Goal: Task Accomplishment & Management: Use online tool/utility

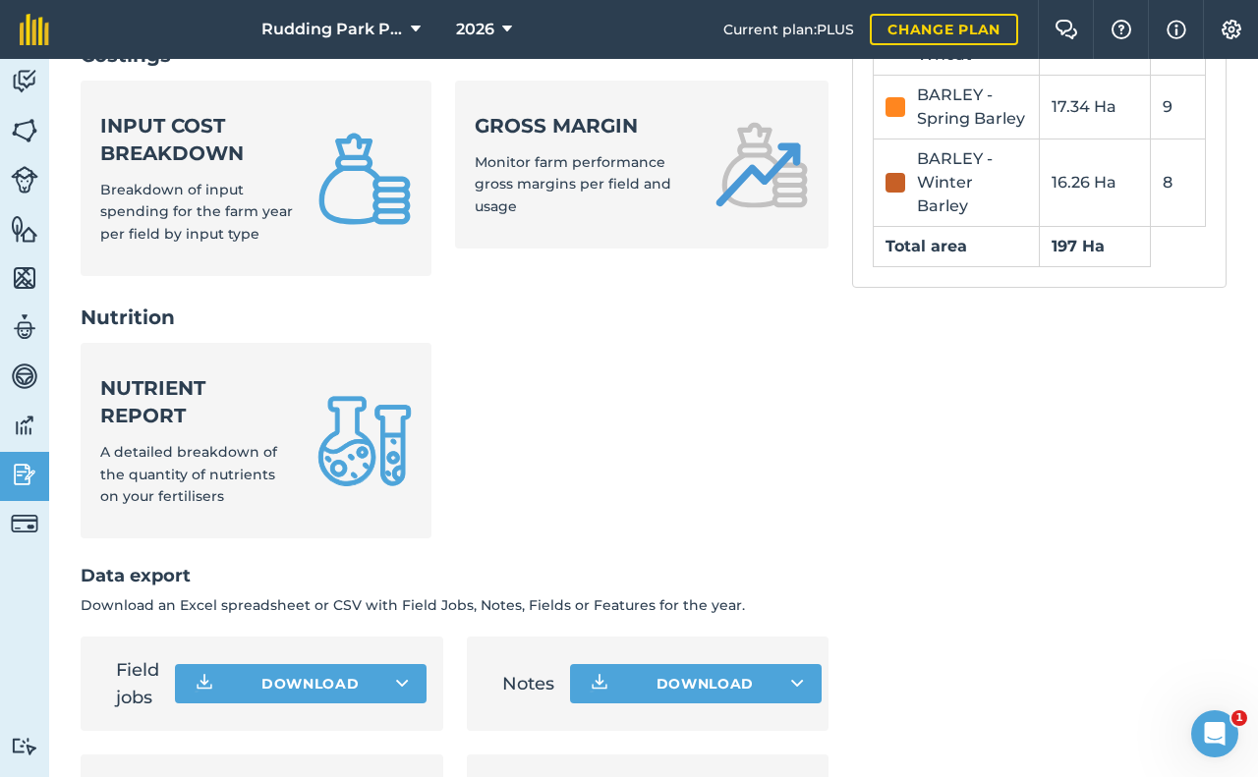
scroll to position [900, 0]
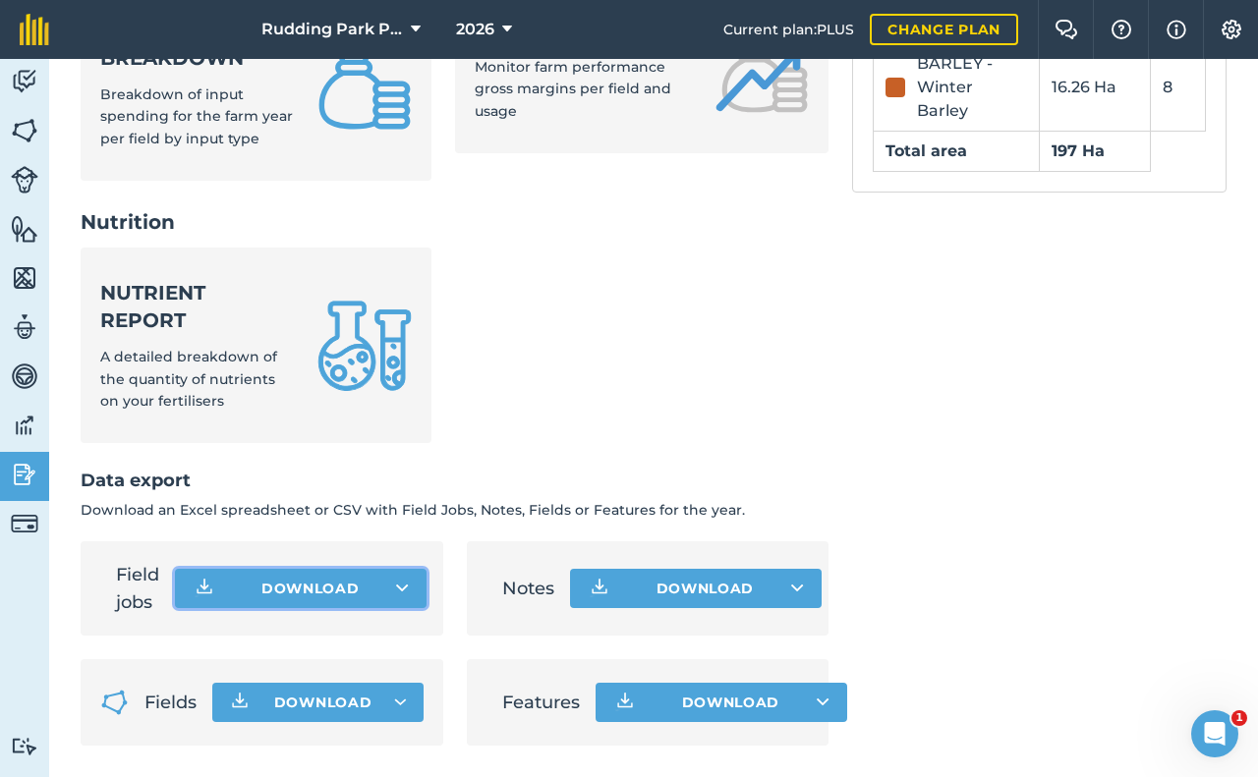
click at [329, 588] on button "Download" at bounding box center [301, 588] width 252 height 39
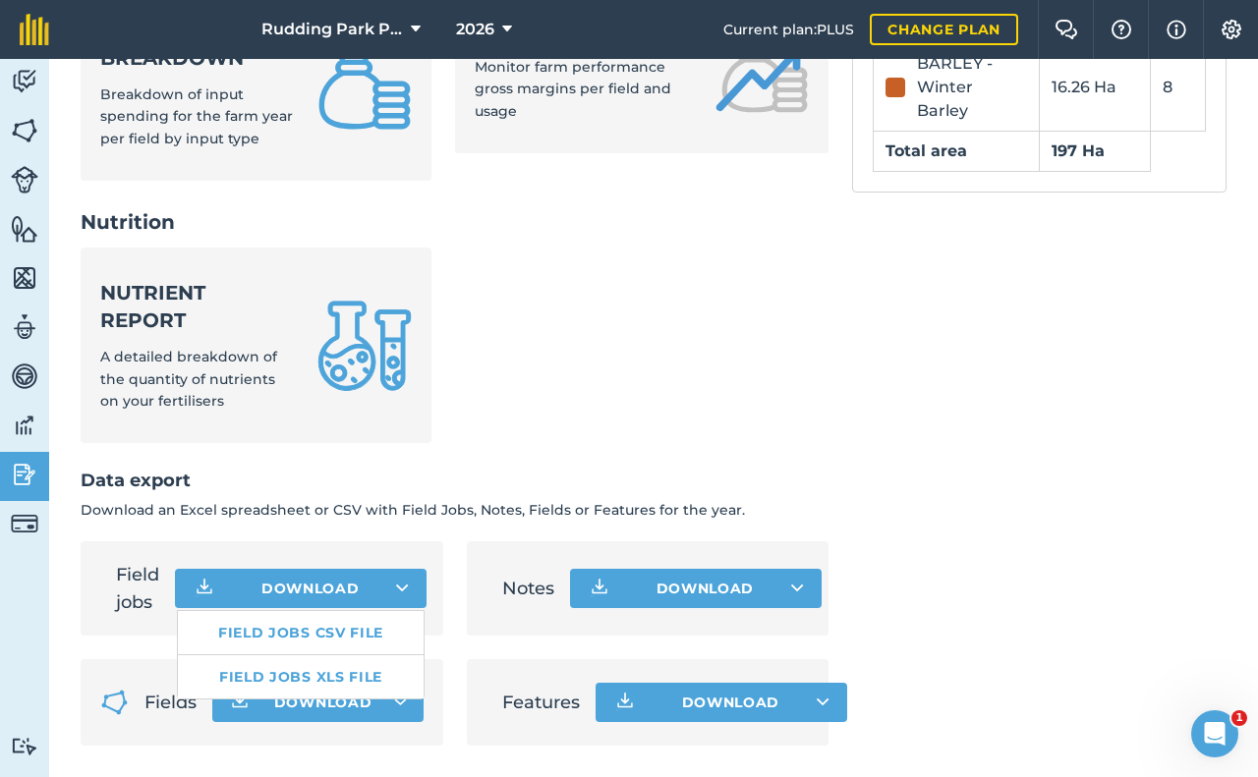
click at [481, 467] on h2 "Data export" at bounding box center [455, 481] width 748 height 28
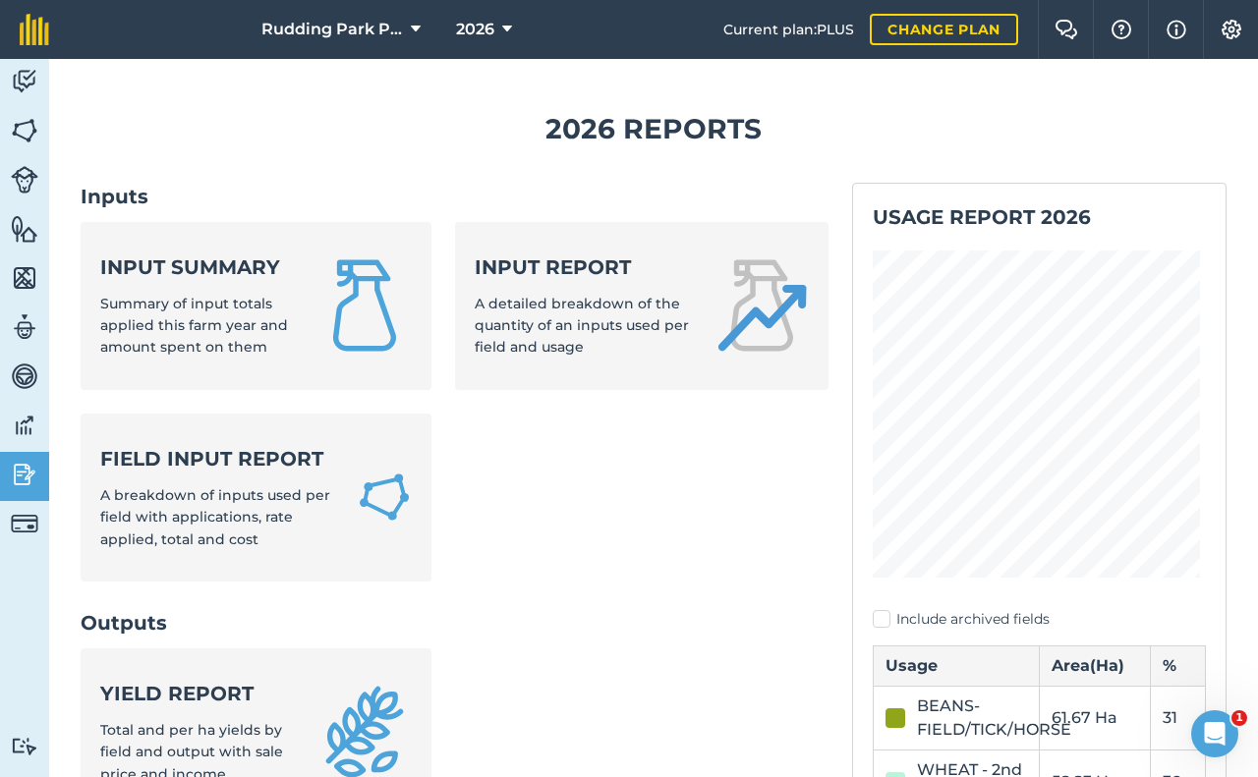
scroll to position [0, 0]
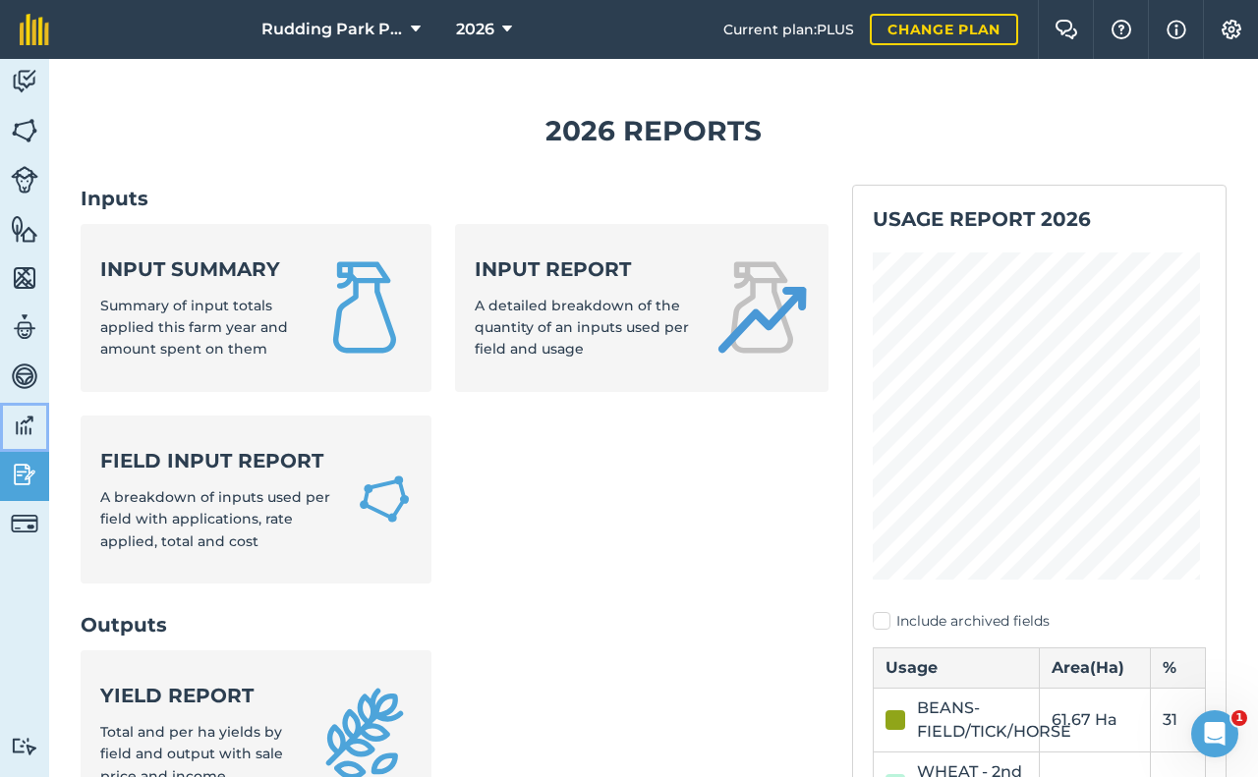
click at [27, 427] on img at bounding box center [25, 425] width 28 height 29
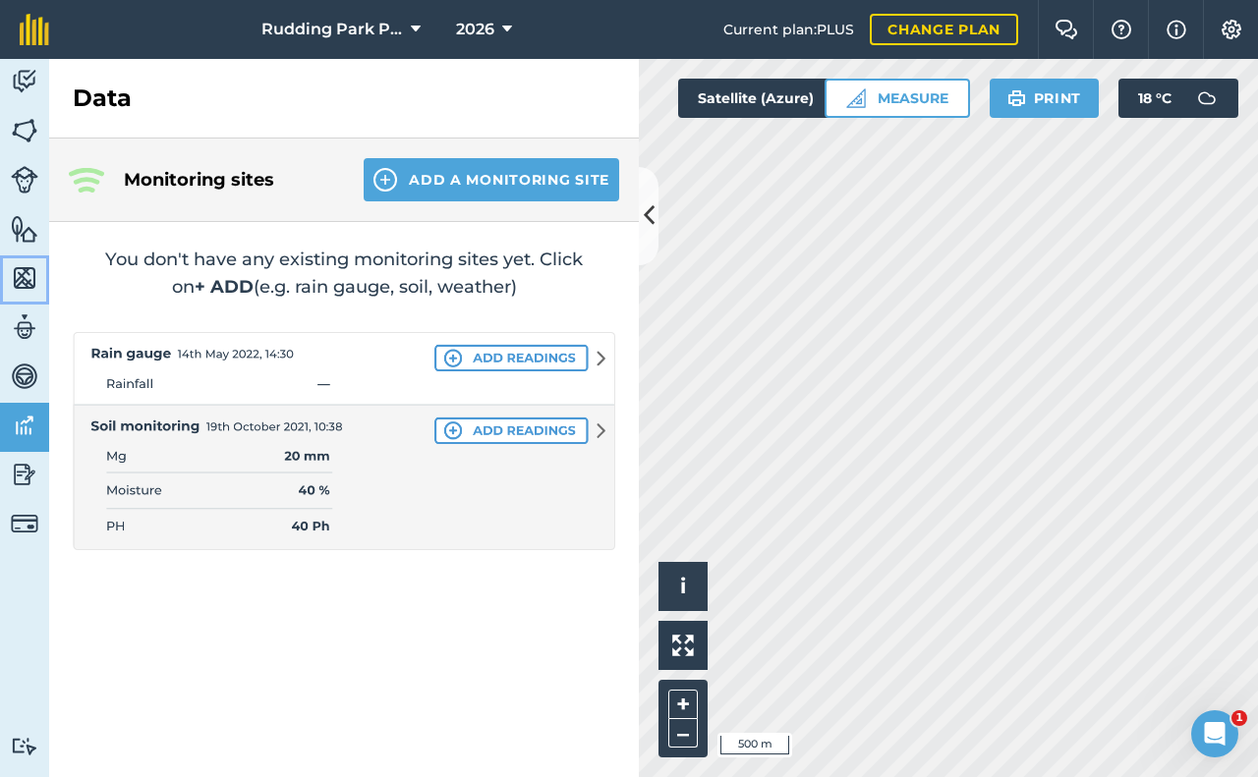
click at [25, 280] on img at bounding box center [25, 277] width 28 height 29
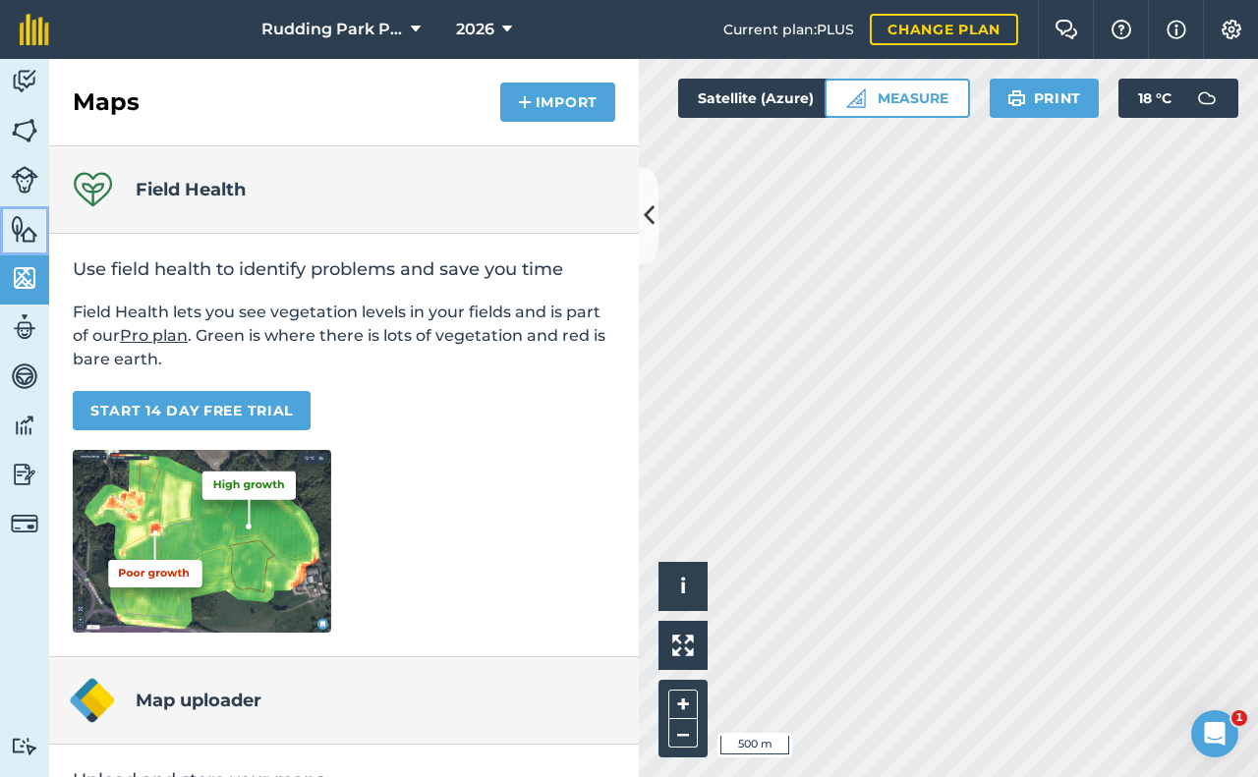
click at [31, 240] on img at bounding box center [25, 228] width 28 height 29
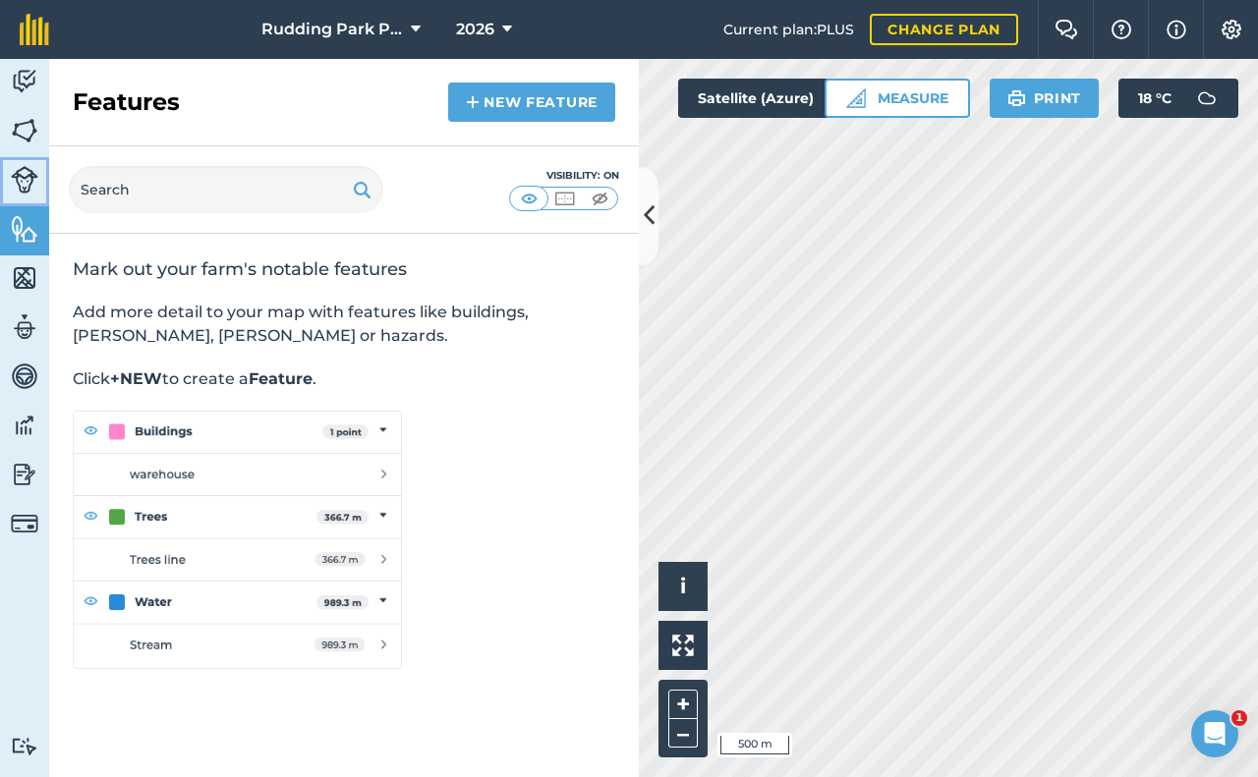
click at [23, 184] on img at bounding box center [25, 180] width 28 height 28
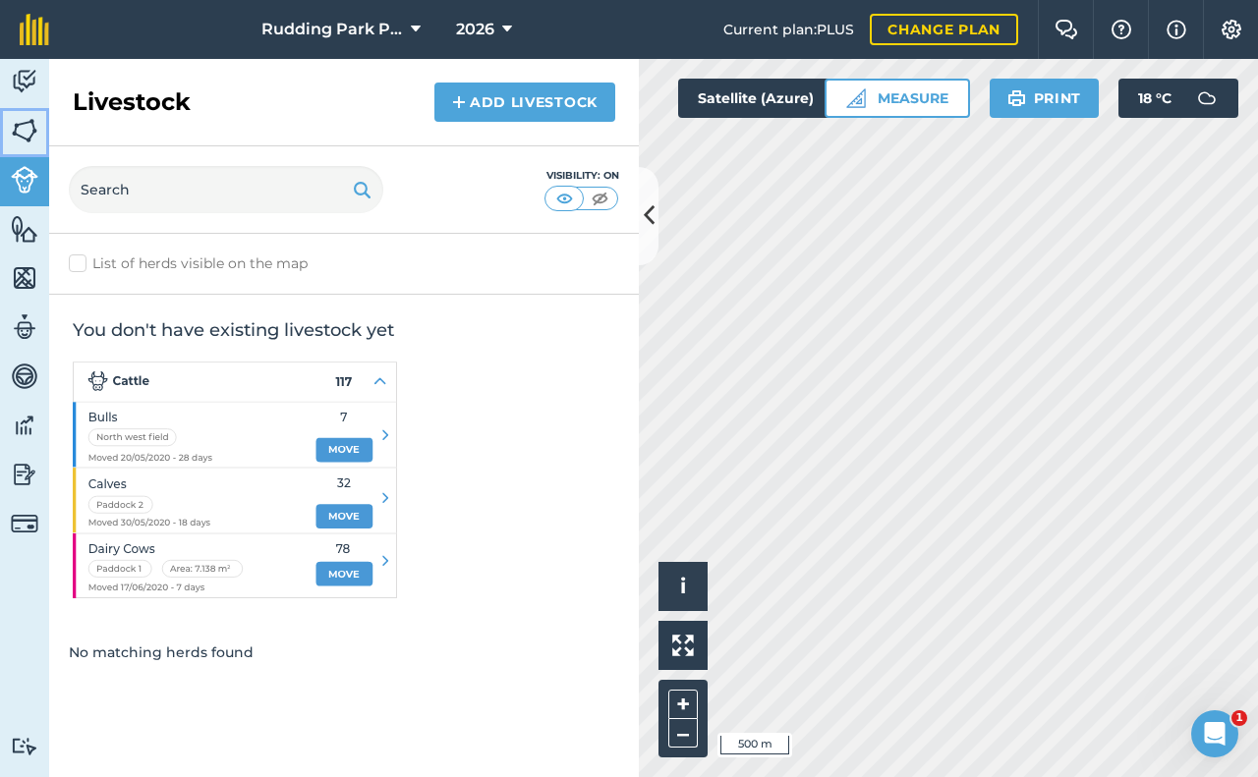
click at [28, 132] on img at bounding box center [25, 130] width 28 height 29
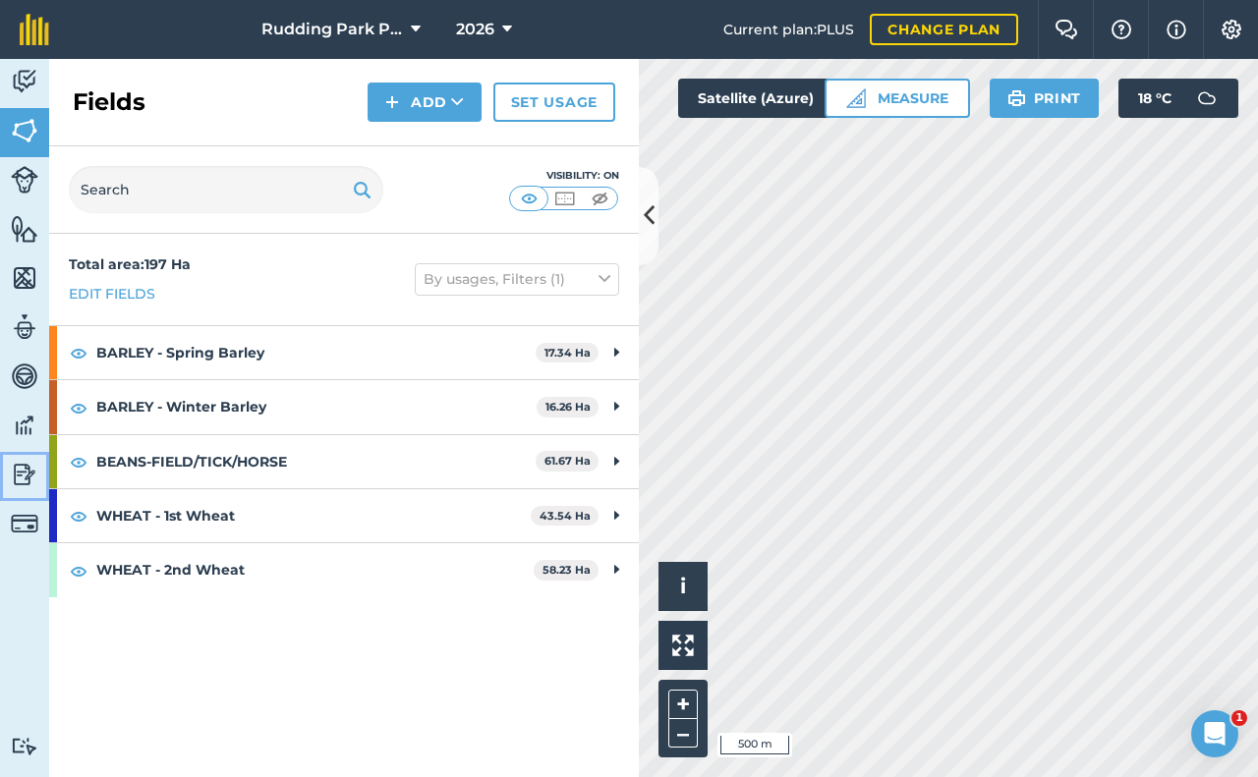
click at [28, 475] on img at bounding box center [25, 474] width 28 height 29
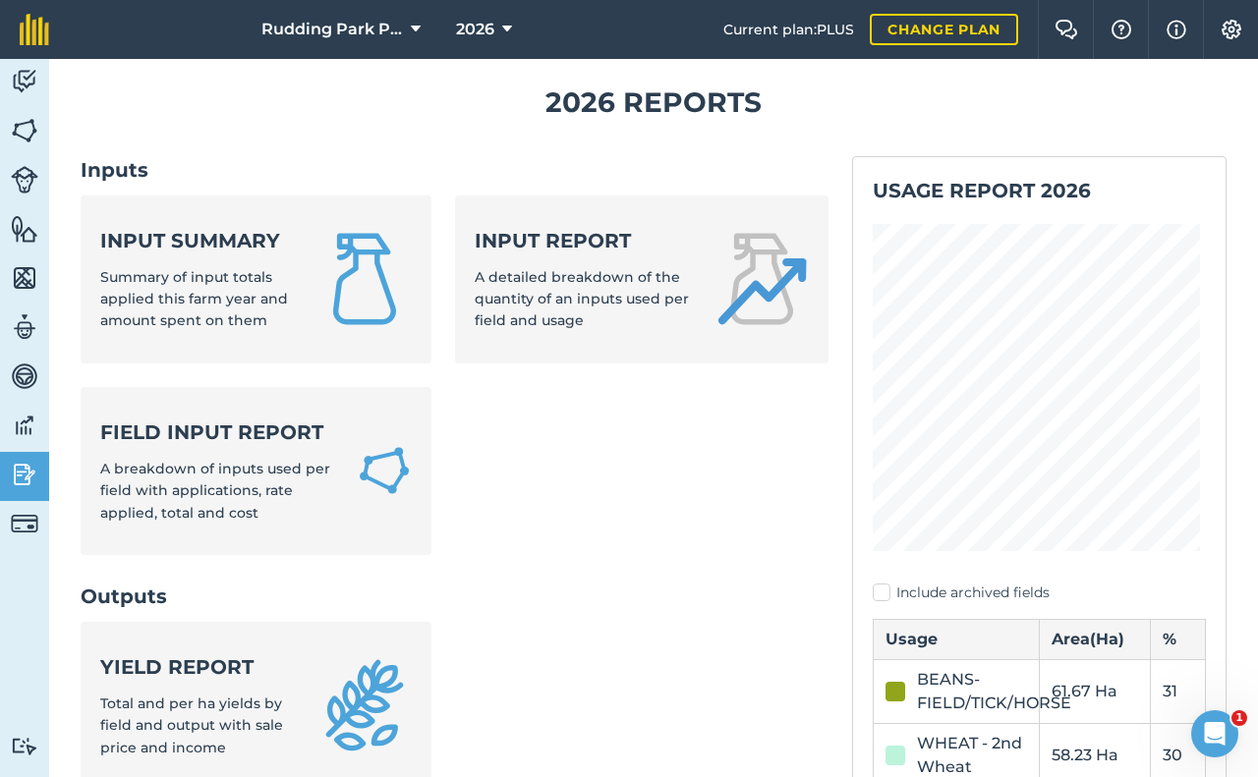
scroll to position [16, 0]
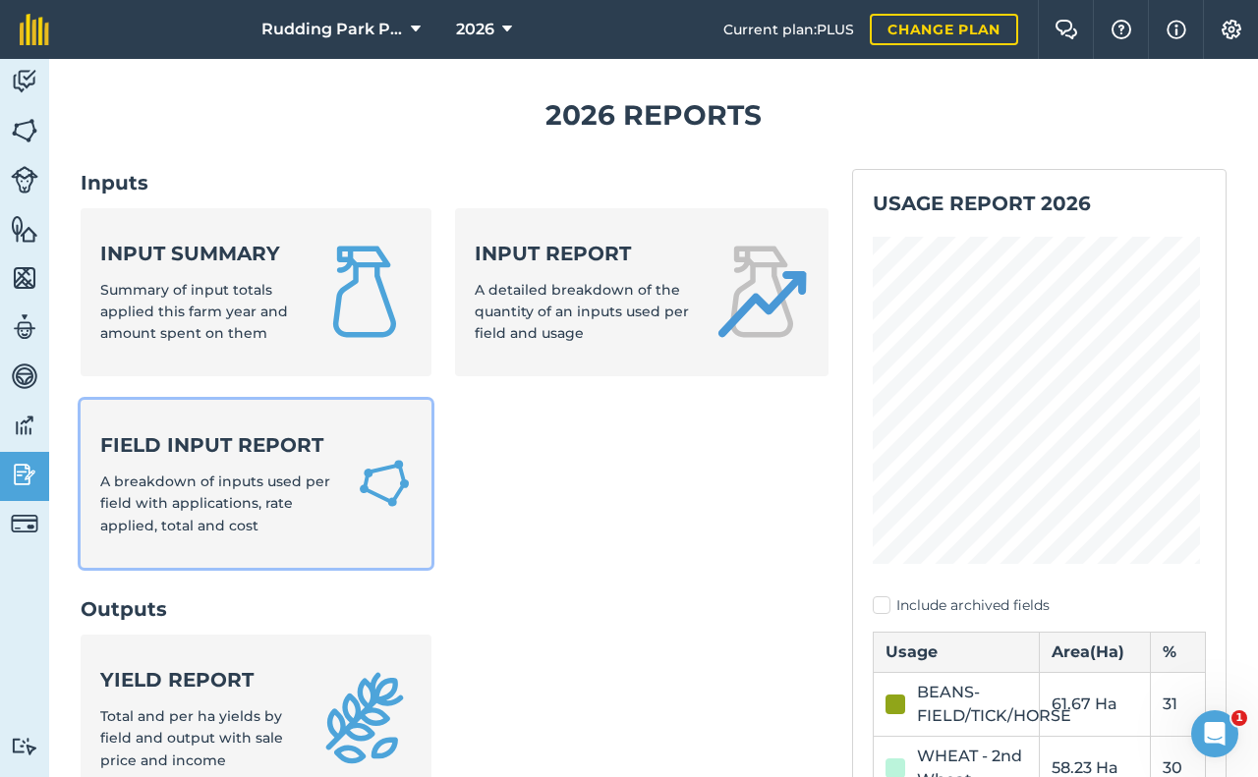
click at [253, 463] on div "Field Input Report A breakdown of inputs used per field with applications, rate…" at bounding box center [216, 483] width 233 height 105
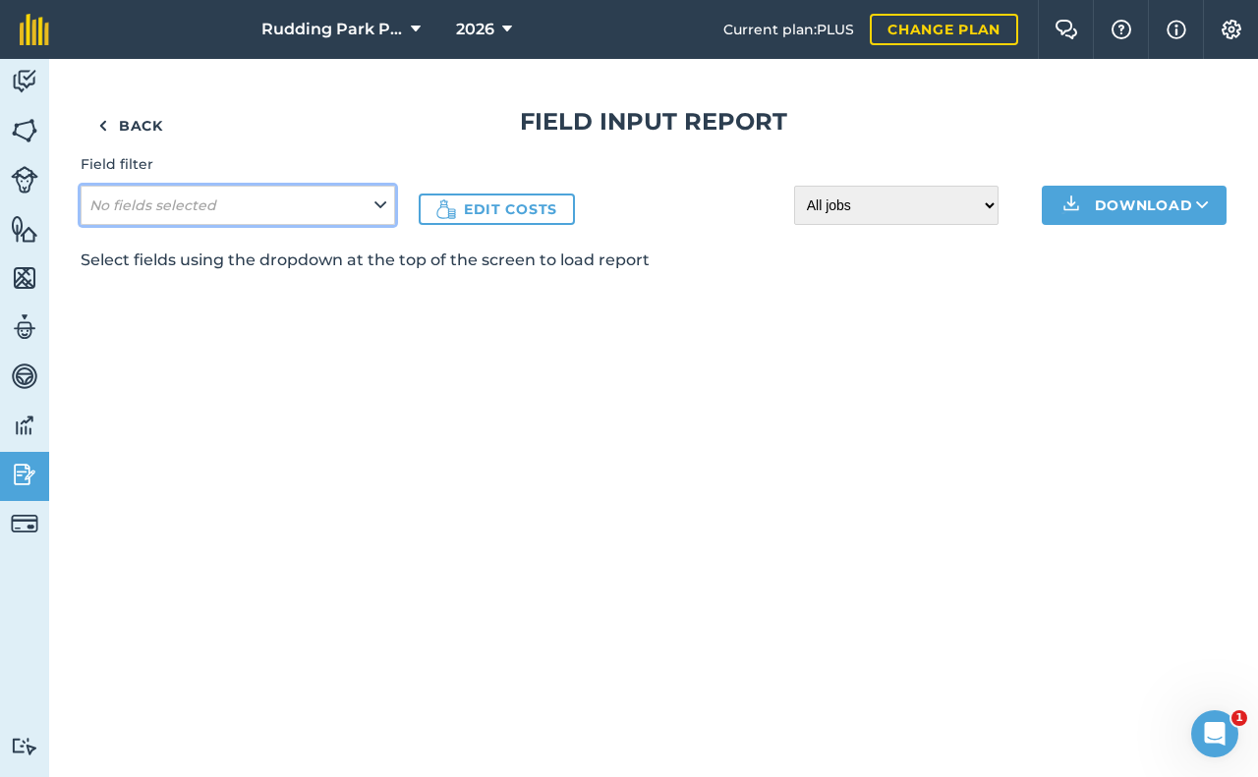
click at [374, 203] on icon at bounding box center [380, 206] width 12 height 22
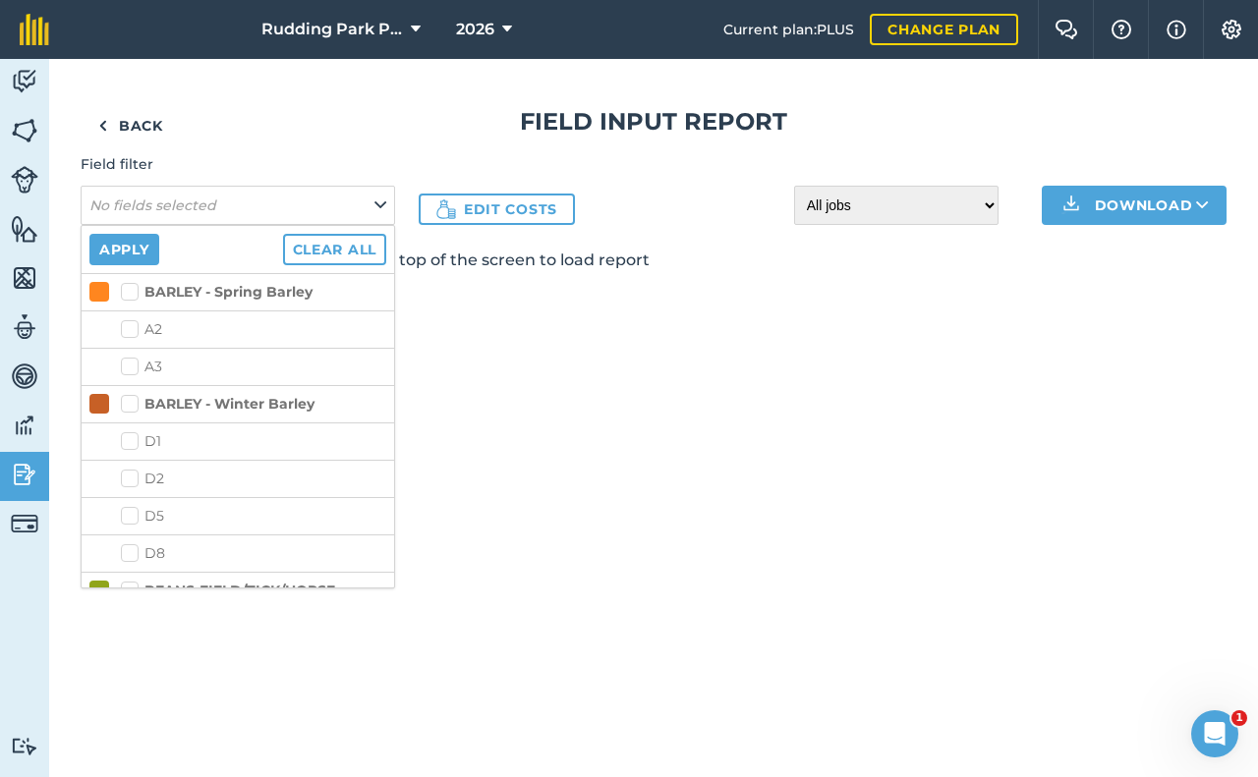
click at [134, 292] on label "BARLEY - Spring Barley" at bounding box center [217, 292] width 192 height 21
click at [134, 292] on input "BARLEY - Spring Barley" at bounding box center [127, 288] width 13 height 13
checkbox input "true"
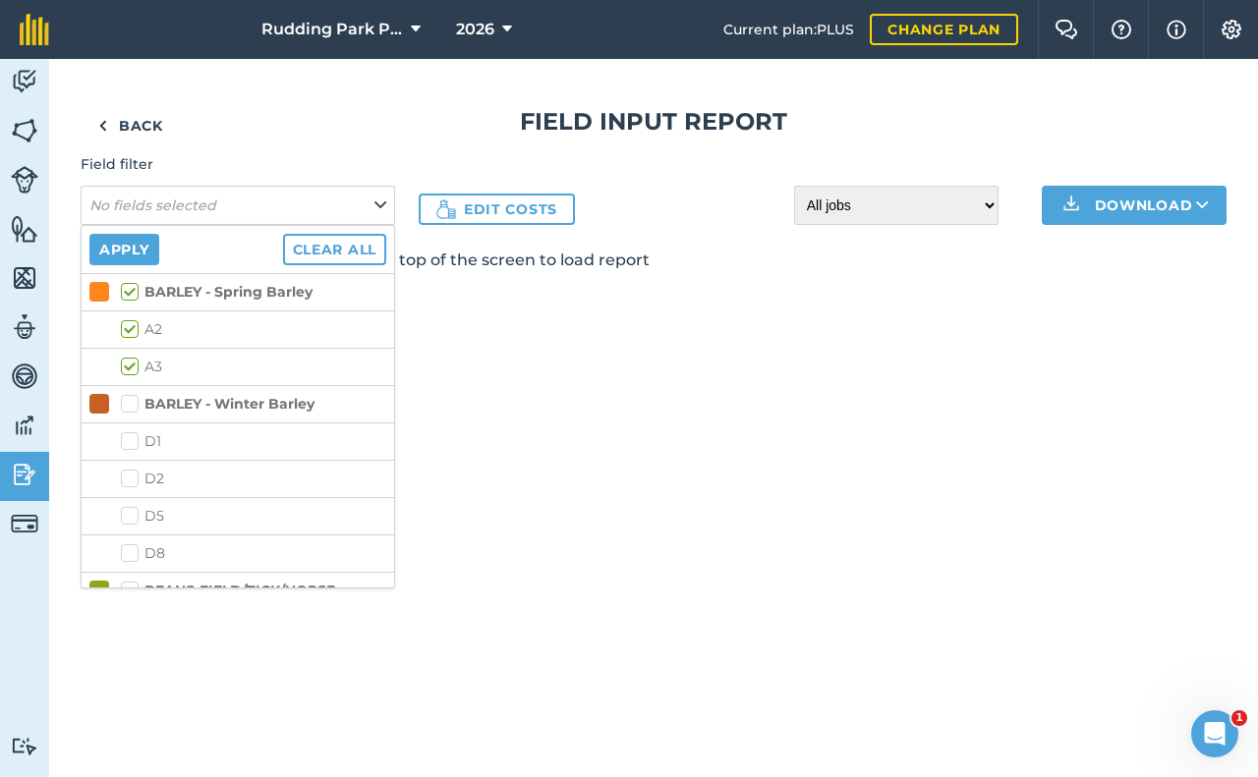
click at [132, 328] on label "A2" at bounding box center [253, 329] width 265 height 21
click at [132, 328] on input "A2" at bounding box center [127, 325] width 13 height 13
checkbox input "false"
click at [133, 294] on label "BARLEY - Spring Barley" at bounding box center [217, 292] width 192 height 21
click at [133, 294] on input "BARLEY - Spring Barley" at bounding box center [127, 288] width 13 height 13
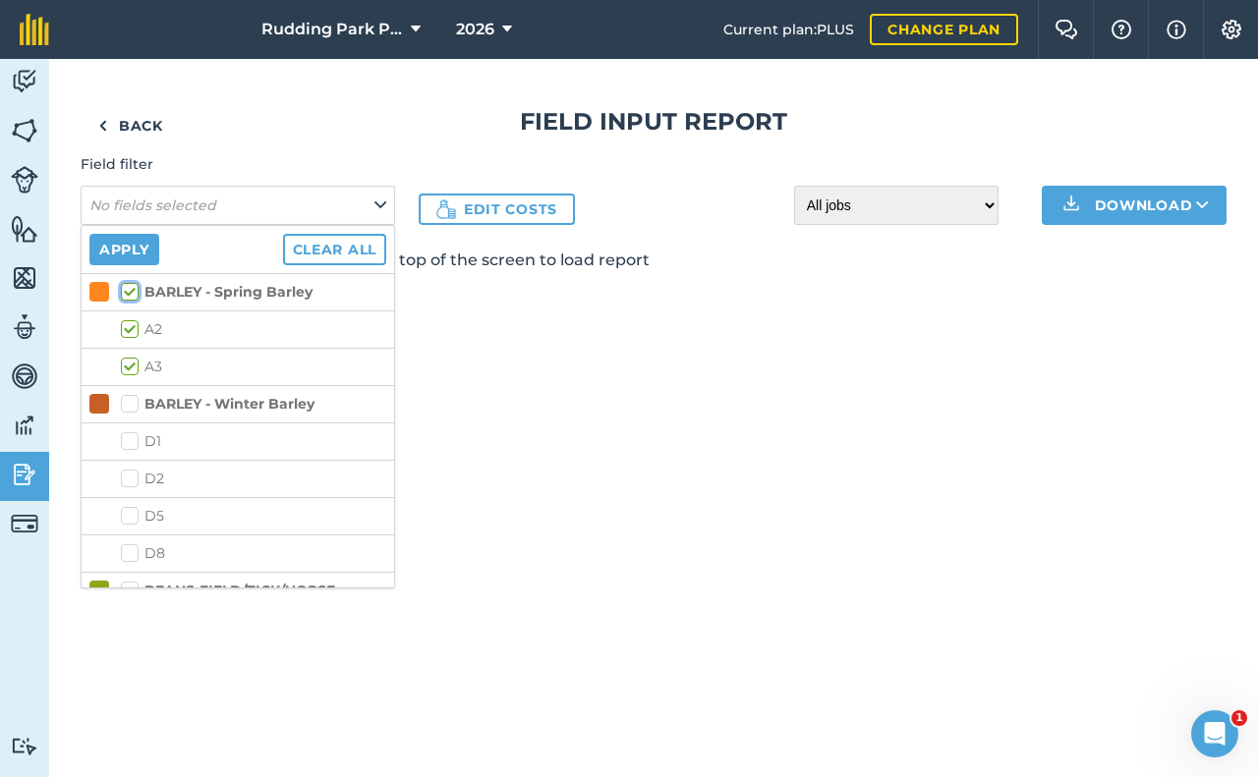
checkbox input "true"
click at [128, 405] on label "BARLEY - Winter Barley" at bounding box center [218, 404] width 194 height 21
click at [128, 405] on input "BARLEY - Winter Barley" at bounding box center [127, 400] width 13 height 13
checkbox input "true"
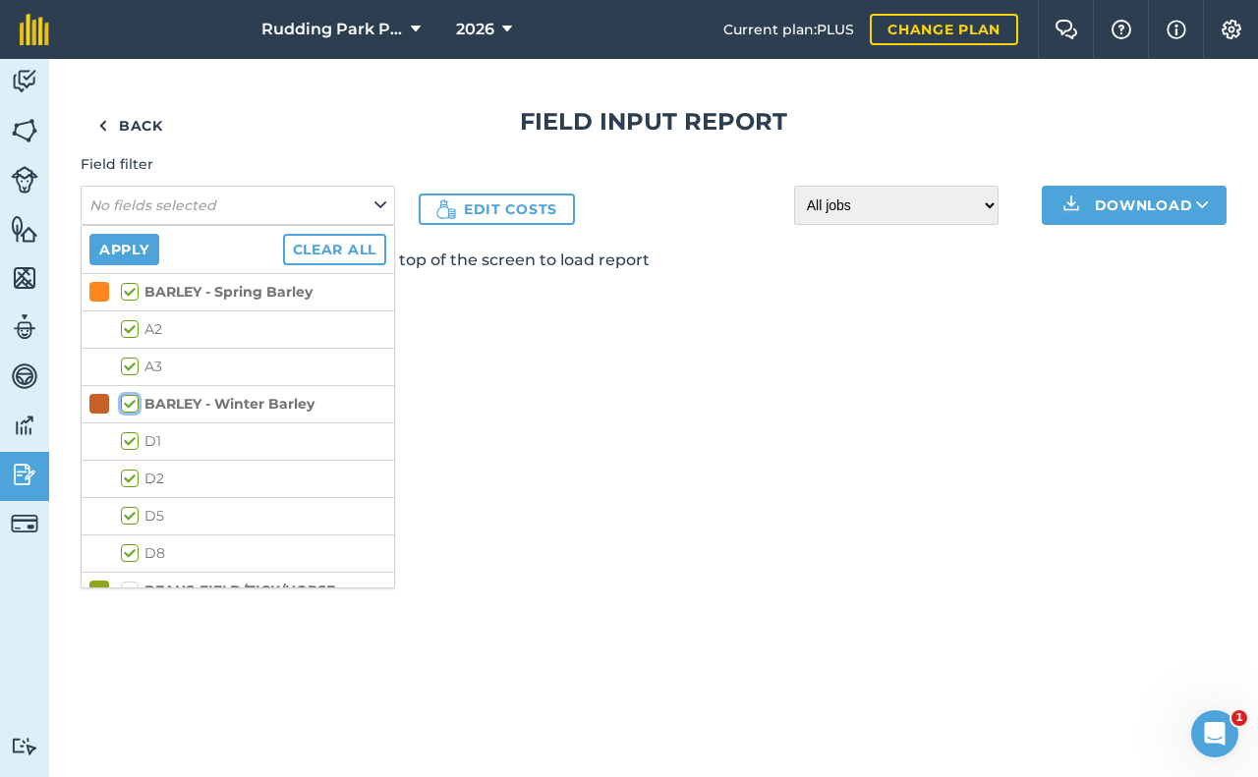
checkbox input "true"
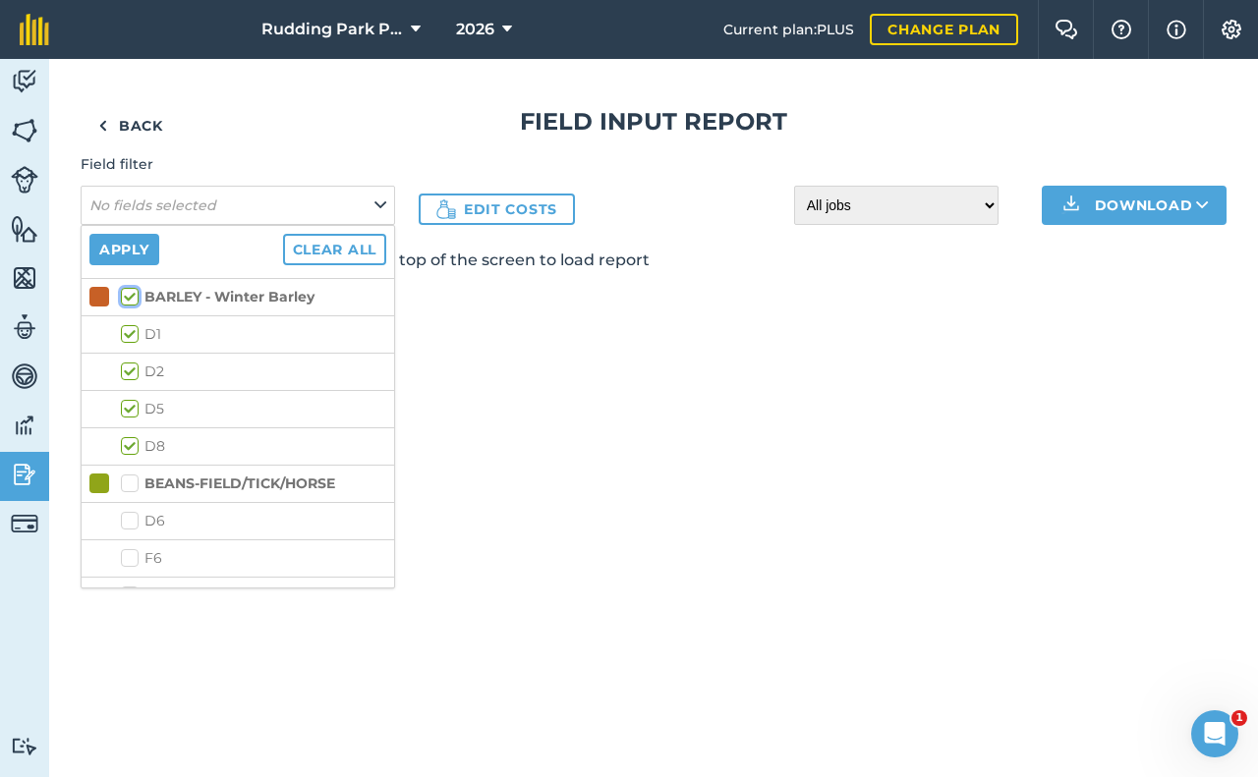
scroll to position [295, 0]
click at [130, 303] on label "BEANS-FIELD/TICK/HORSE" at bounding box center [228, 296] width 214 height 21
click at [130, 299] on input "BEANS-FIELD/TICK/HORSE" at bounding box center [127, 292] width 13 height 13
checkbox input "true"
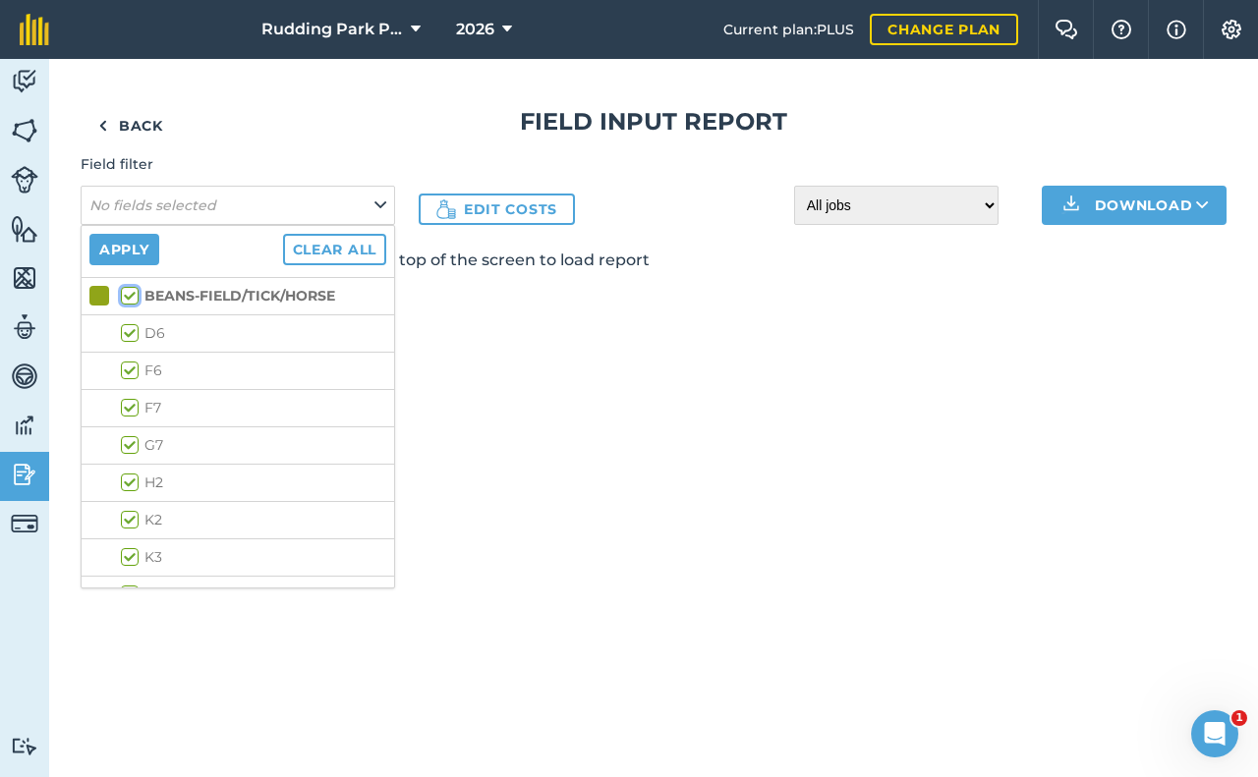
checkbox input "true"
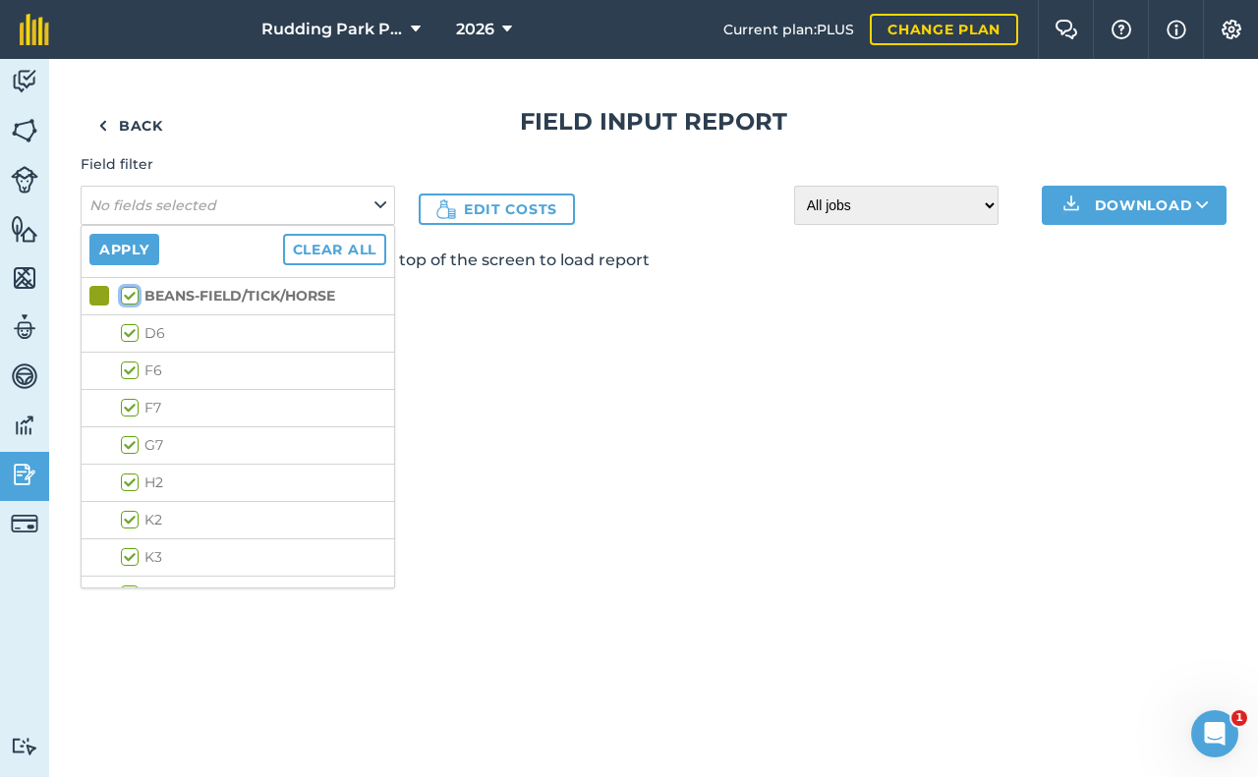
checkbox input "true"
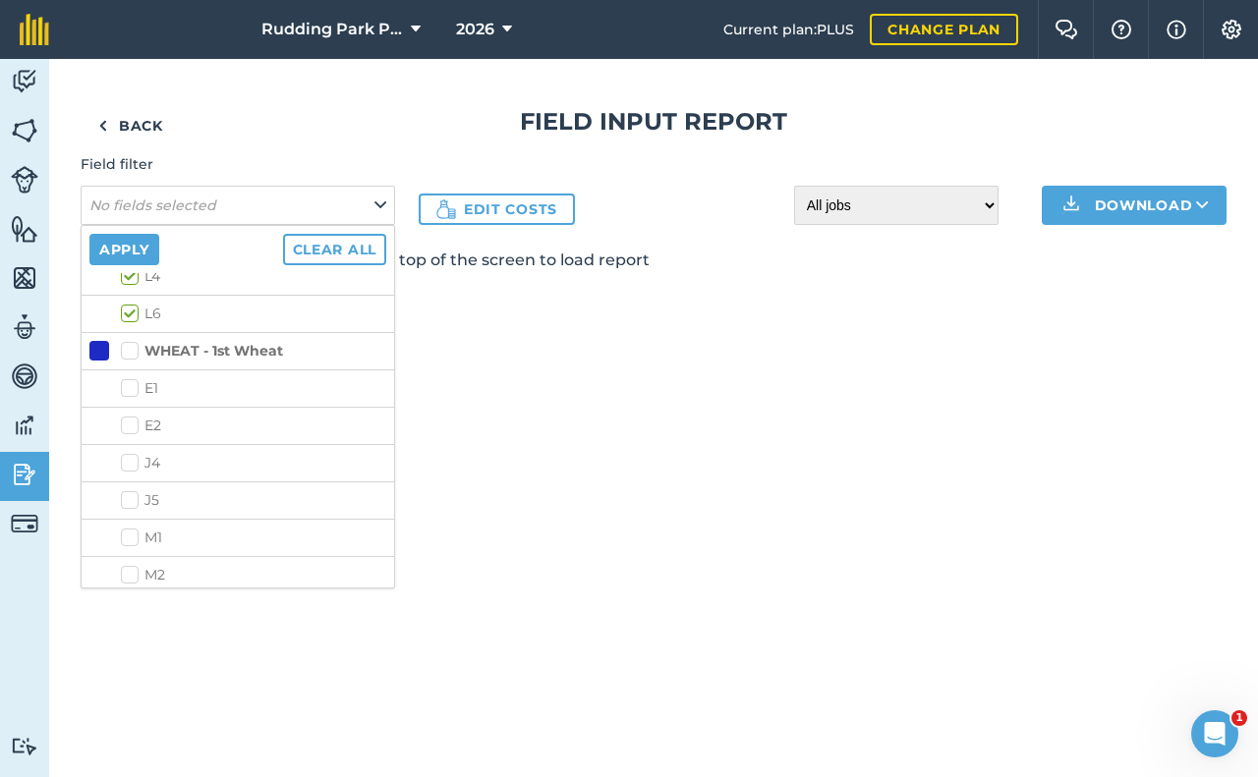
click at [132, 345] on label "WHEAT - 1st Wheat" at bounding box center [202, 351] width 162 height 21
click at [132, 345] on input "WHEAT - 1st Wheat" at bounding box center [127, 347] width 13 height 13
checkbox input "true"
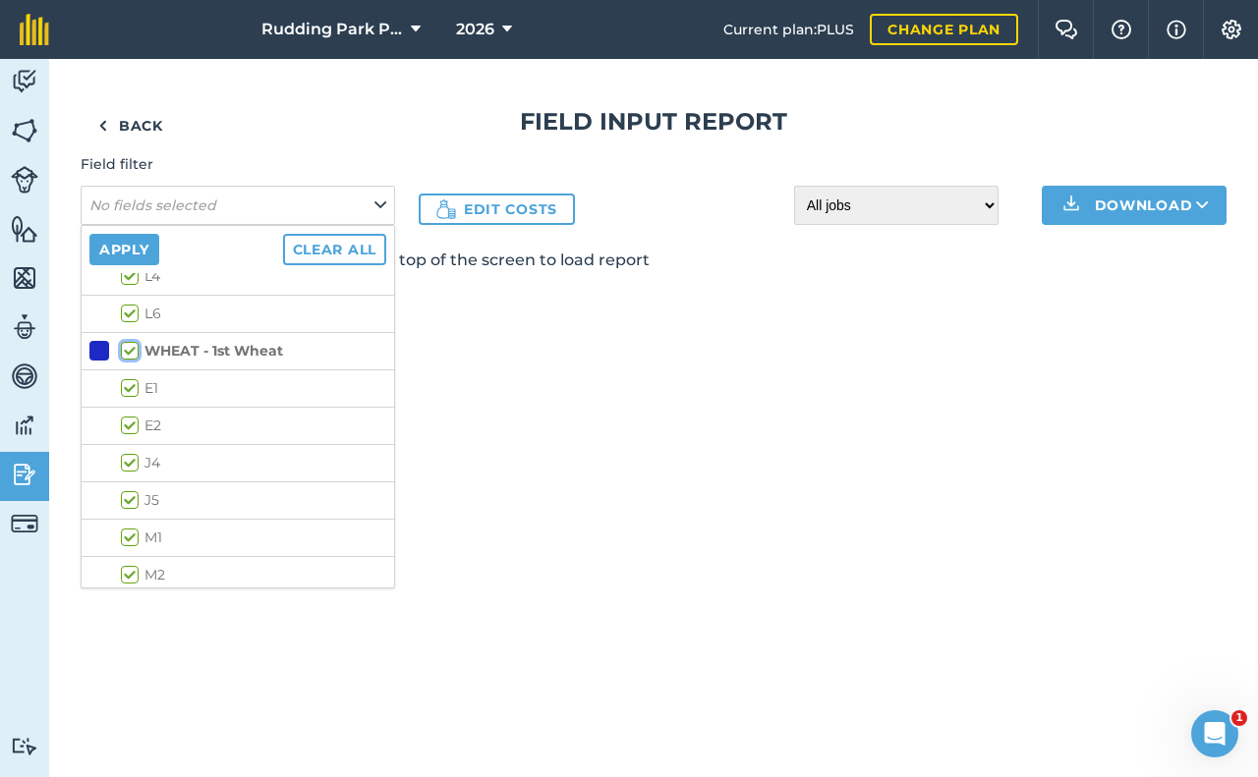
checkbox input "true"
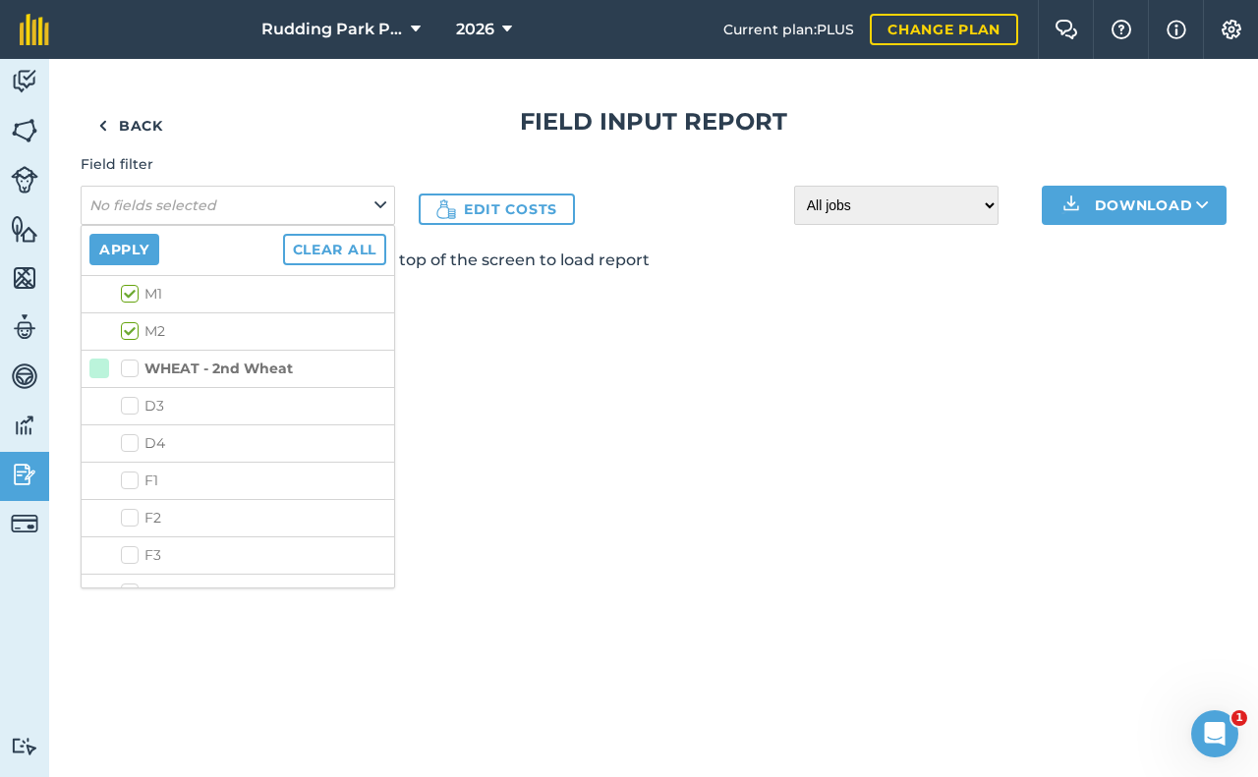
scroll to position [982, 0]
click at [136, 317] on label "WHEAT - 2nd Wheat" at bounding box center [207, 318] width 172 height 21
click at [134, 317] on input "WHEAT - 2nd Wheat" at bounding box center [127, 314] width 13 height 13
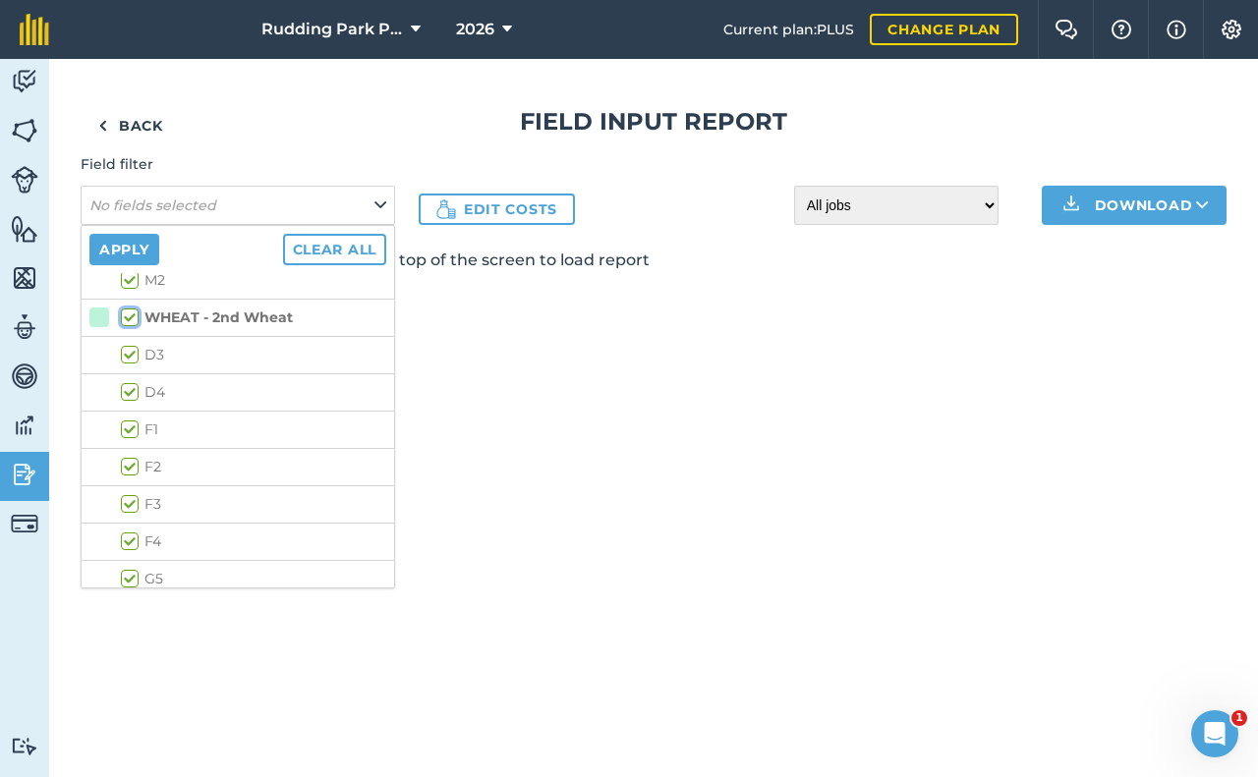
checkbox input "true"
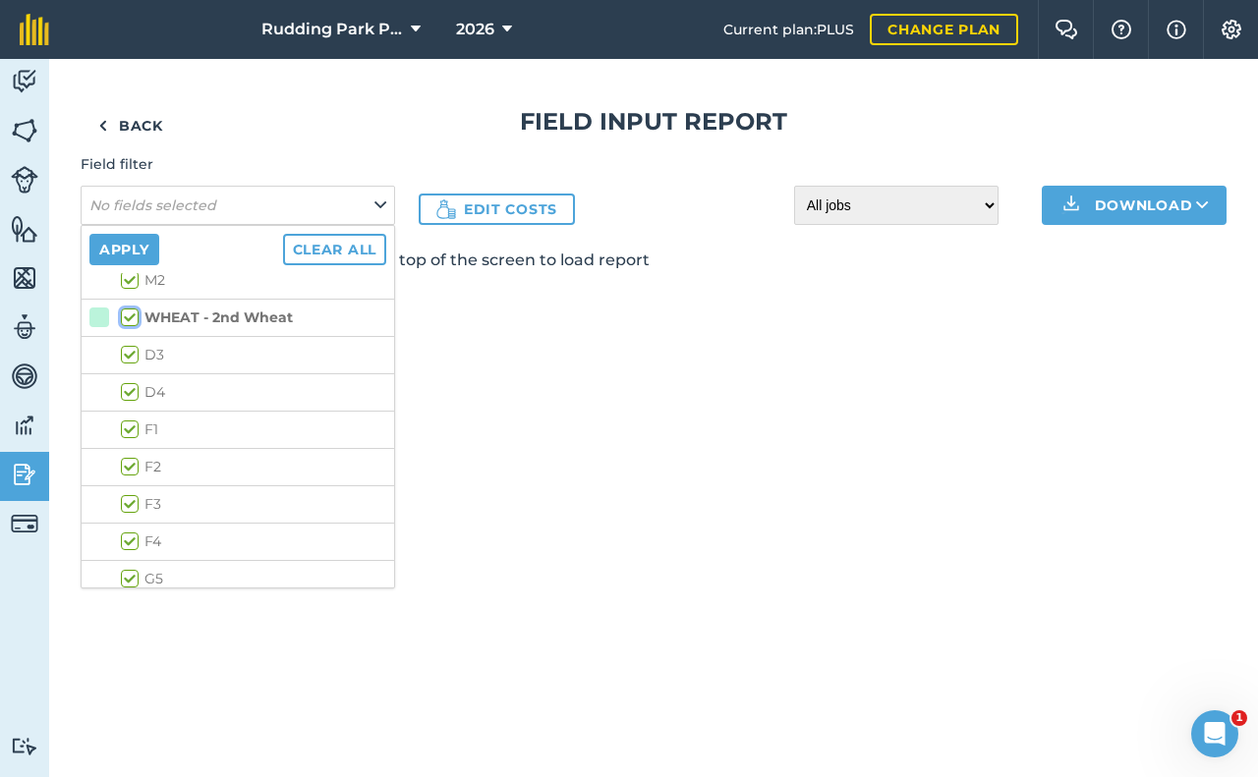
checkbox input "true"
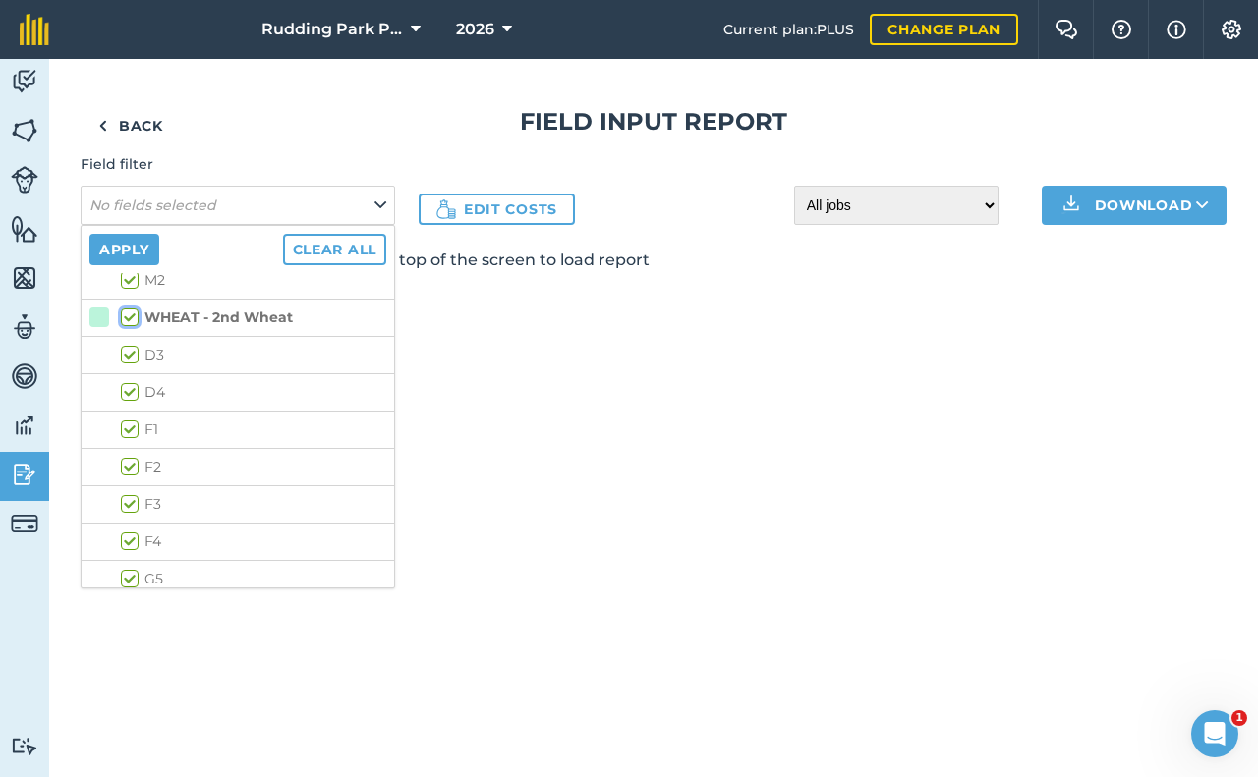
checkbox input "true"
click at [805, 343] on div "Back Field Input Report Field filter No fields selected Apply Clear all BARLEY …" at bounding box center [653, 418] width 1208 height 718
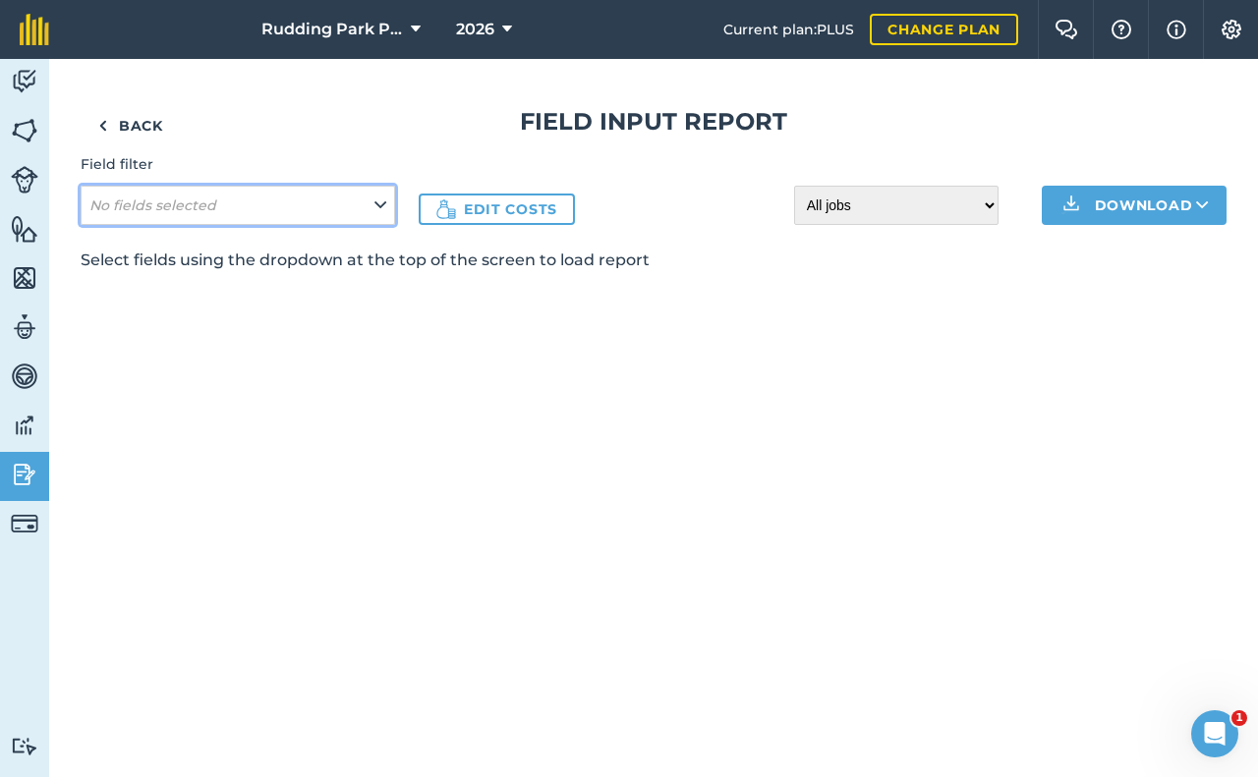
click at [381, 202] on icon at bounding box center [380, 206] width 12 height 22
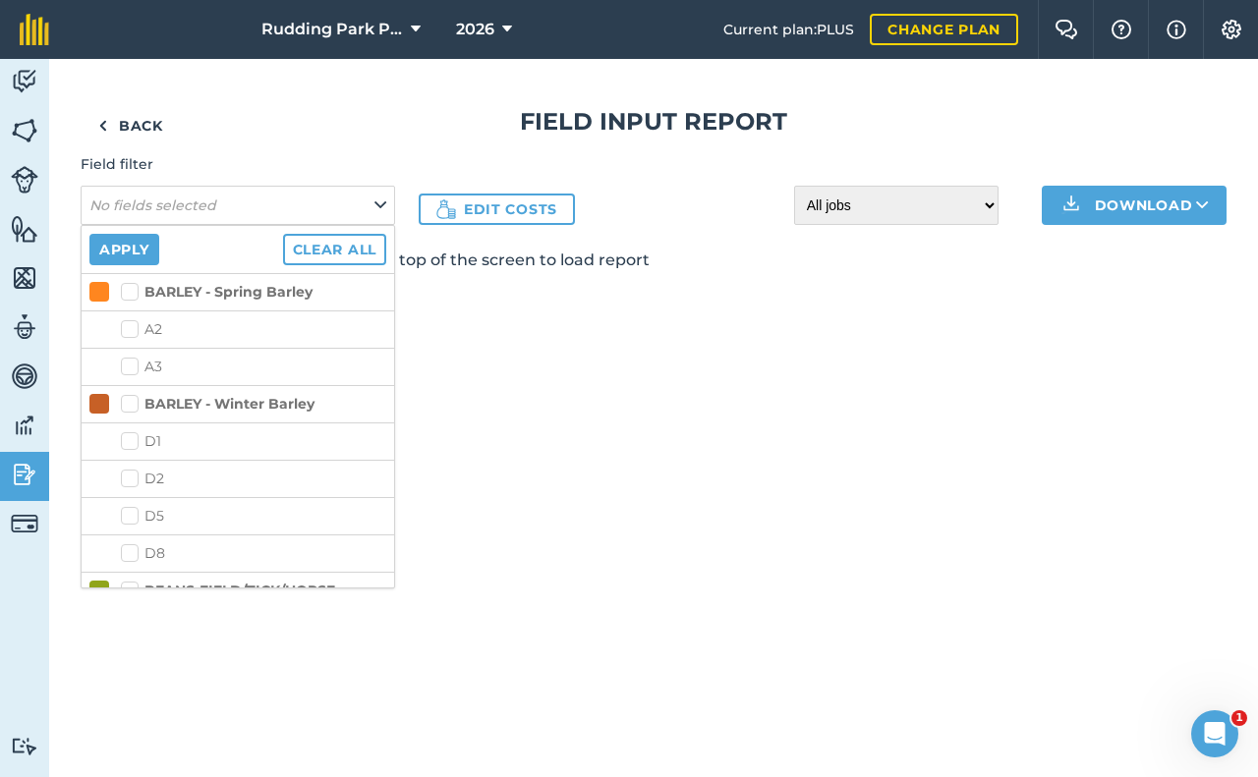
click at [124, 292] on label "BARLEY - Spring Barley" at bounding box center [217, 292] width 192 height 21
click at [124, 292] on input "BARLEY - Spring Barley" at bounding box center [127, 288] width 13 height 13
checkbox input "true"
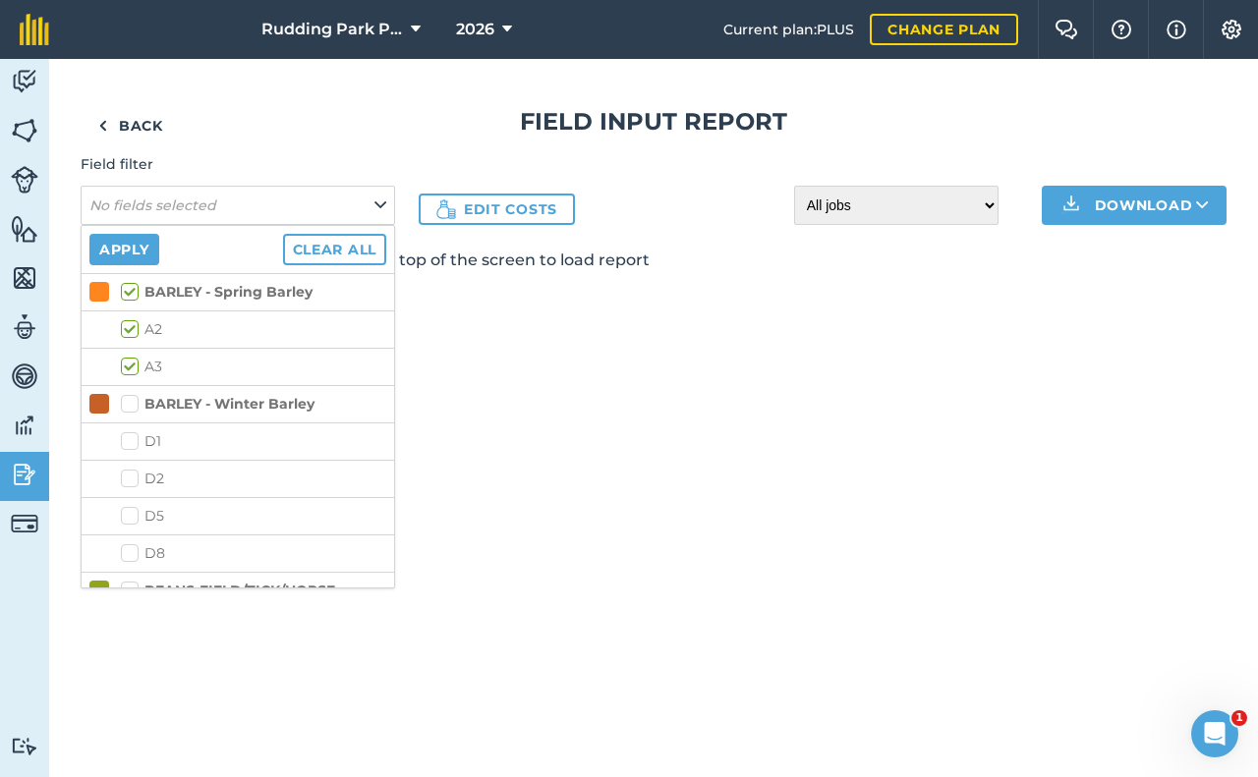
click at [135, 407] on label "BARLEY - Winter Barley" at bounding box center [218, 404] width 194 height 21
click at [134, 407] on input "BARLEY - Winter Barley" at bounding box center [127, 400] width 13 height 13
checkbox input "true"
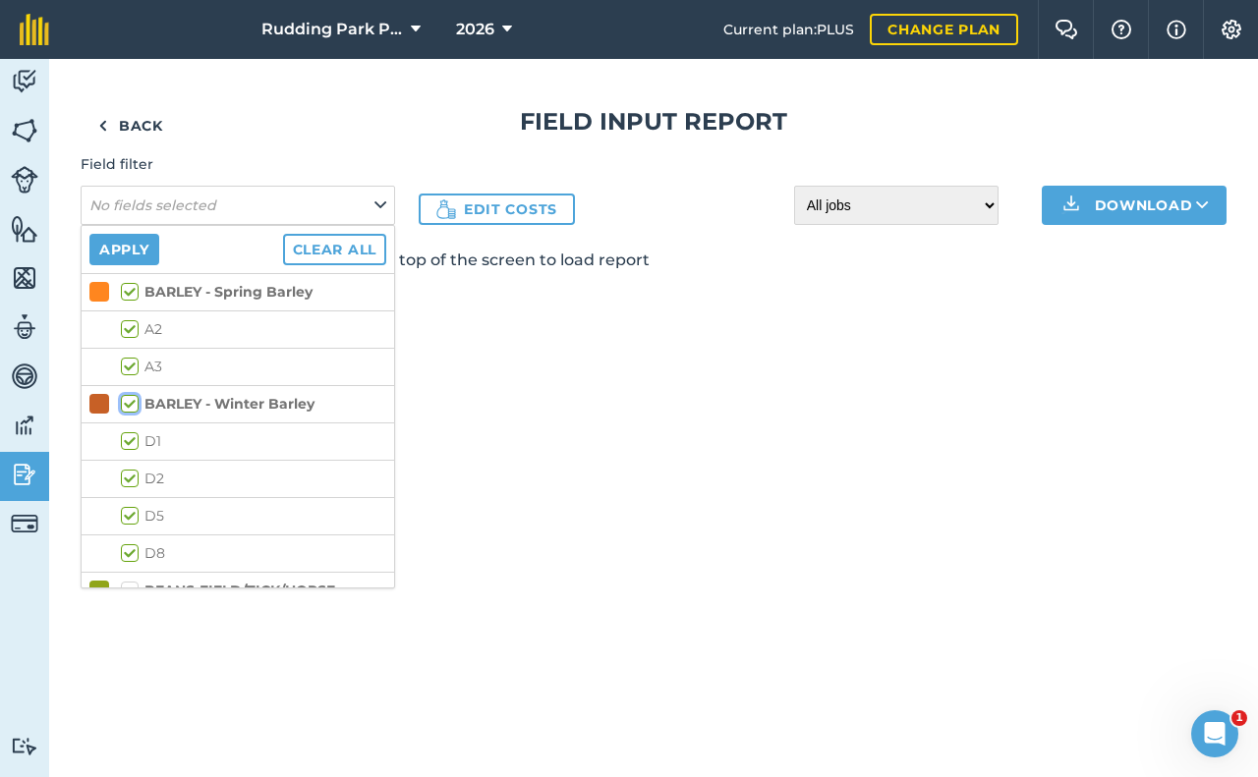
checkbox input "true"
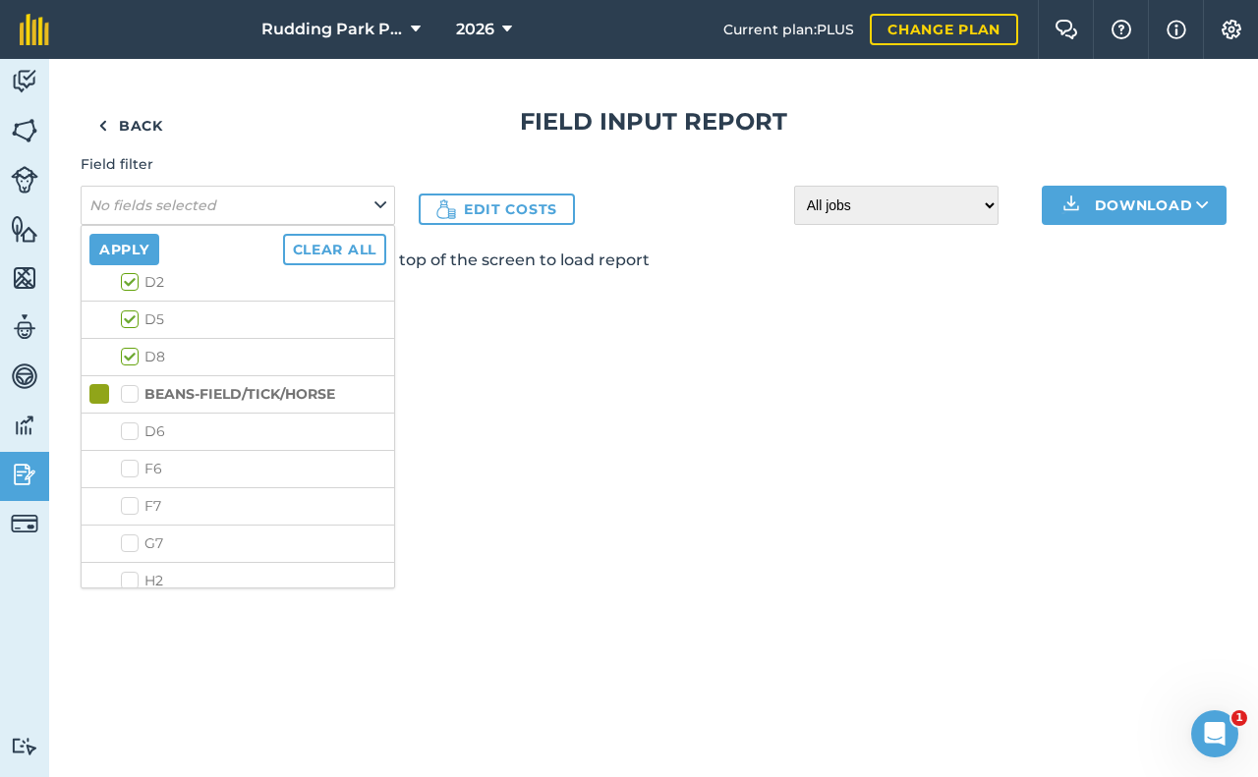
click at [127, 393] on label "BEANS-FIELD/TICK/HORSE" at bounding box center [228, 394] width 214 height 21
click at [127, 393] on input "BEANS-FIELD/TICK/HORSE" at bounding box center [127, 390] width 13 height 13
checkbox input "true"
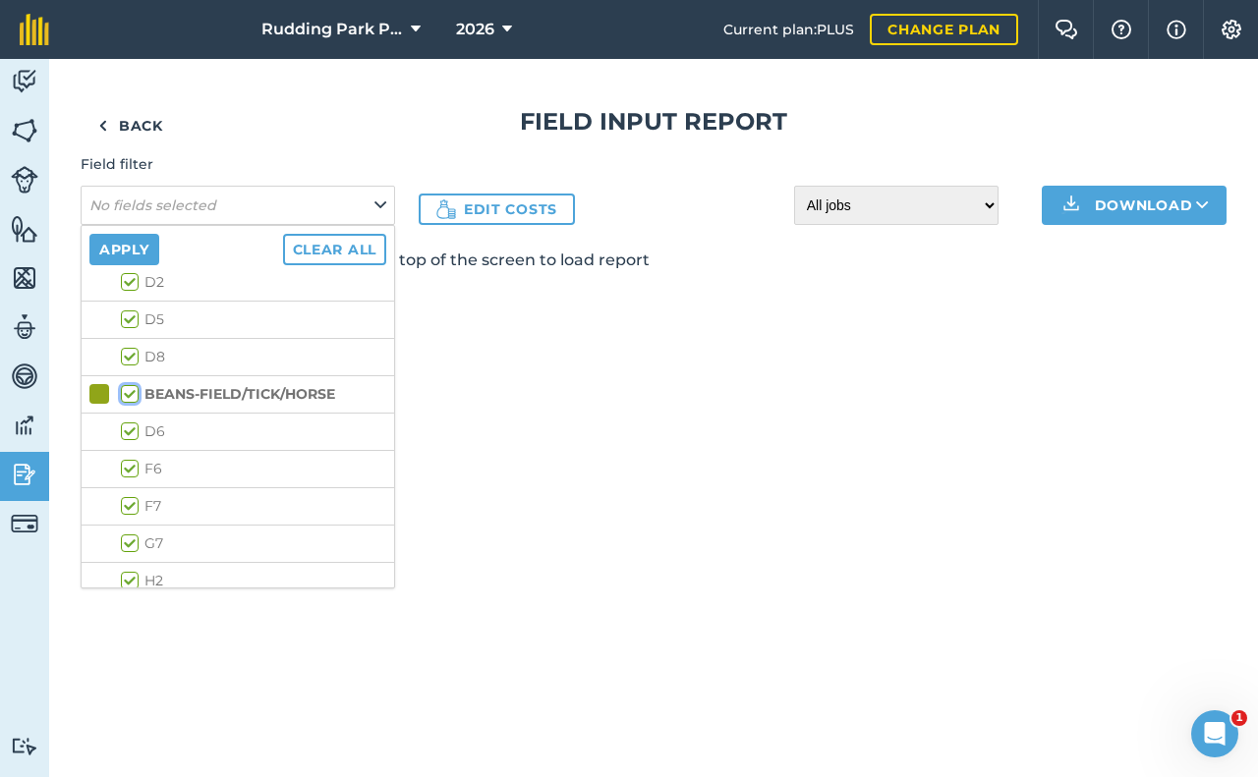
checkbox input "true"
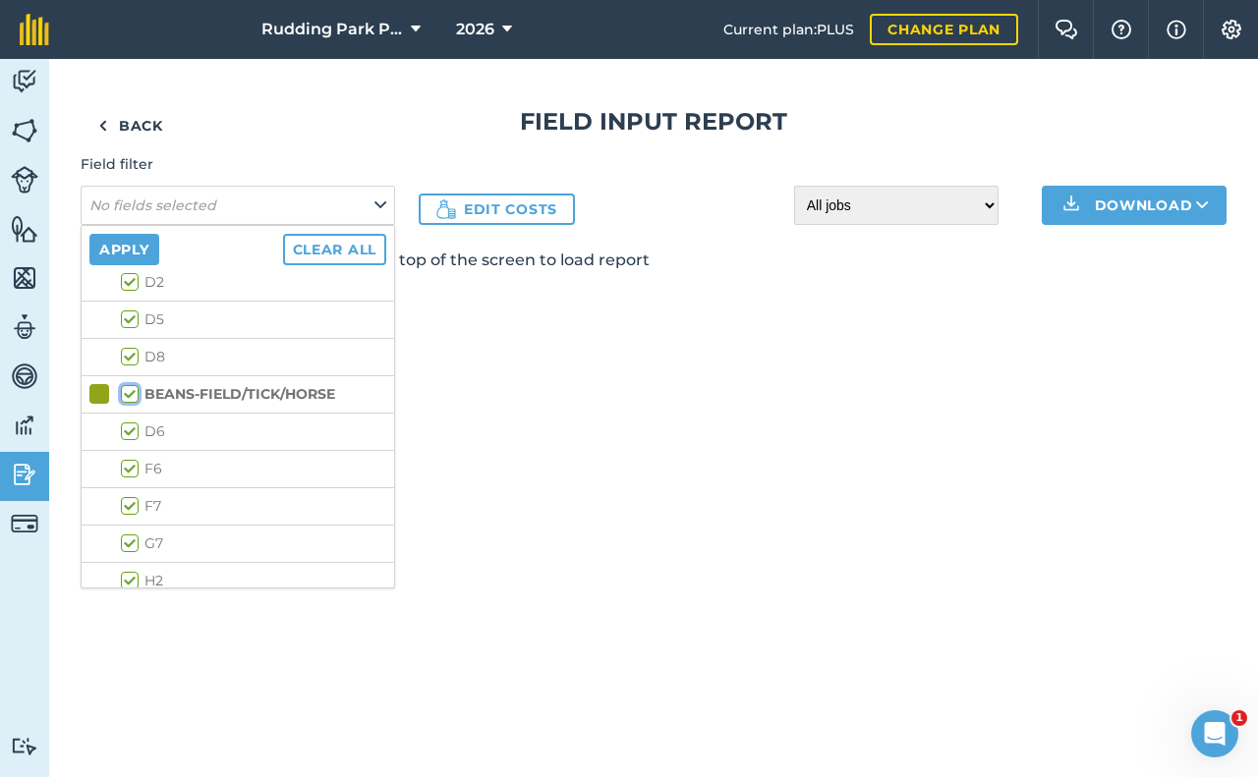
checkbox input "true"
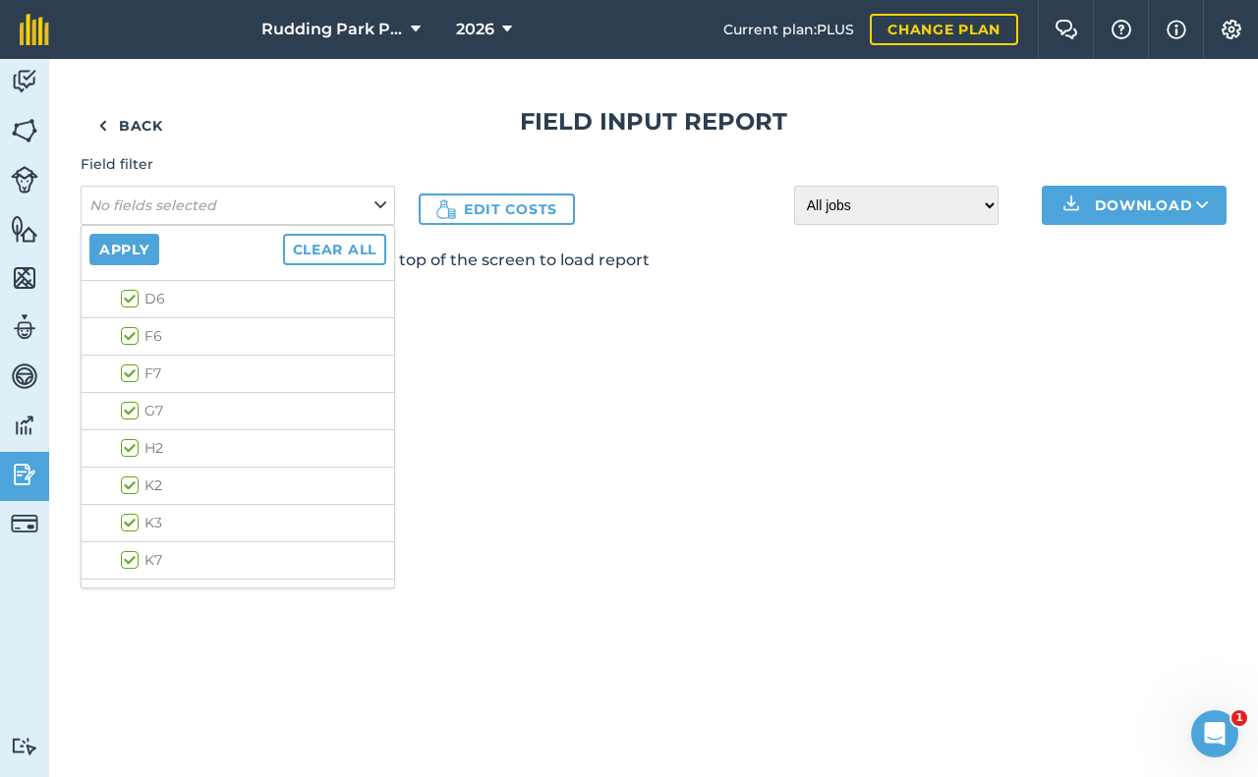
scroll to position [491, 0]
drag, startPoint x: 131, startPoint y: 547, endPoint x: 153, endPoint y: 535, distance: 25.5
click at [133, 545] on label "WHEAT - 1st Wheat" at bounding box center [202, 547] width 162 height 21
click at [133, 545] on input "WHEAT - 1st Wheat" at bounding box center [127, 543] width 13 height 13
checkbox input "true"
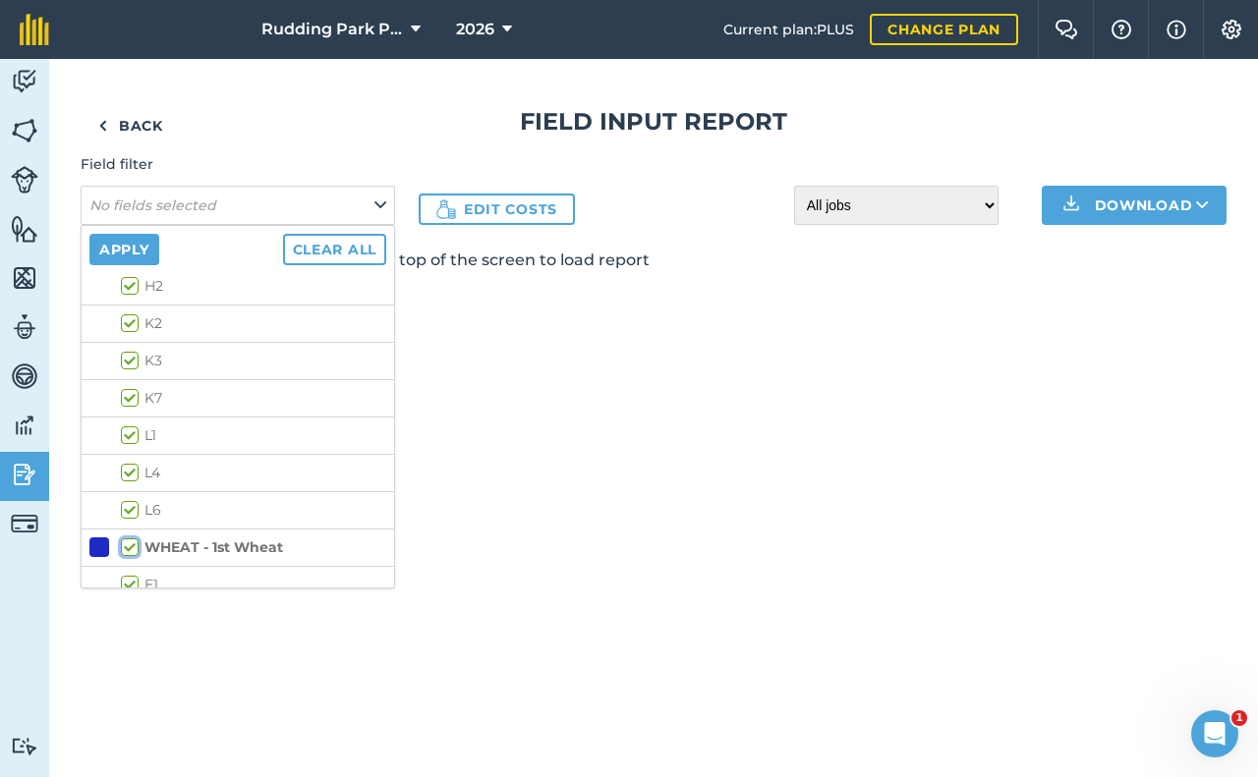
checkbox input "true"
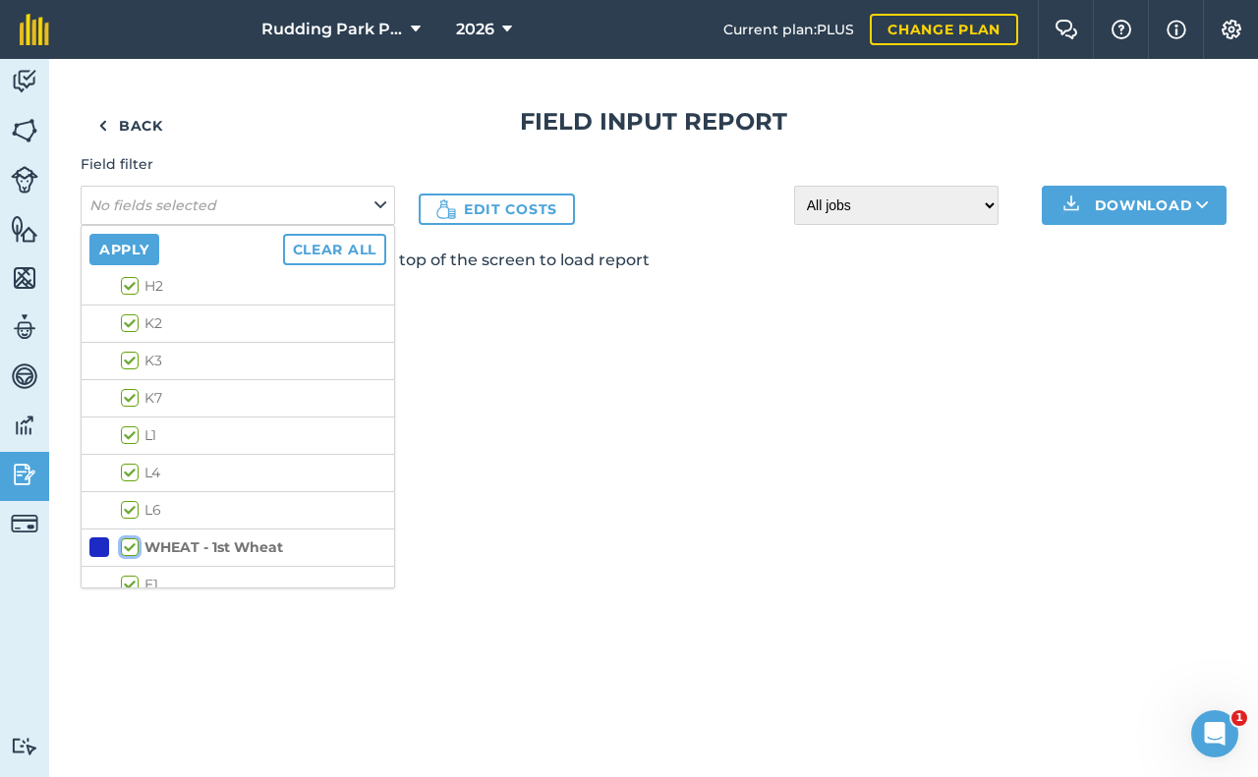
checkbox input "true"
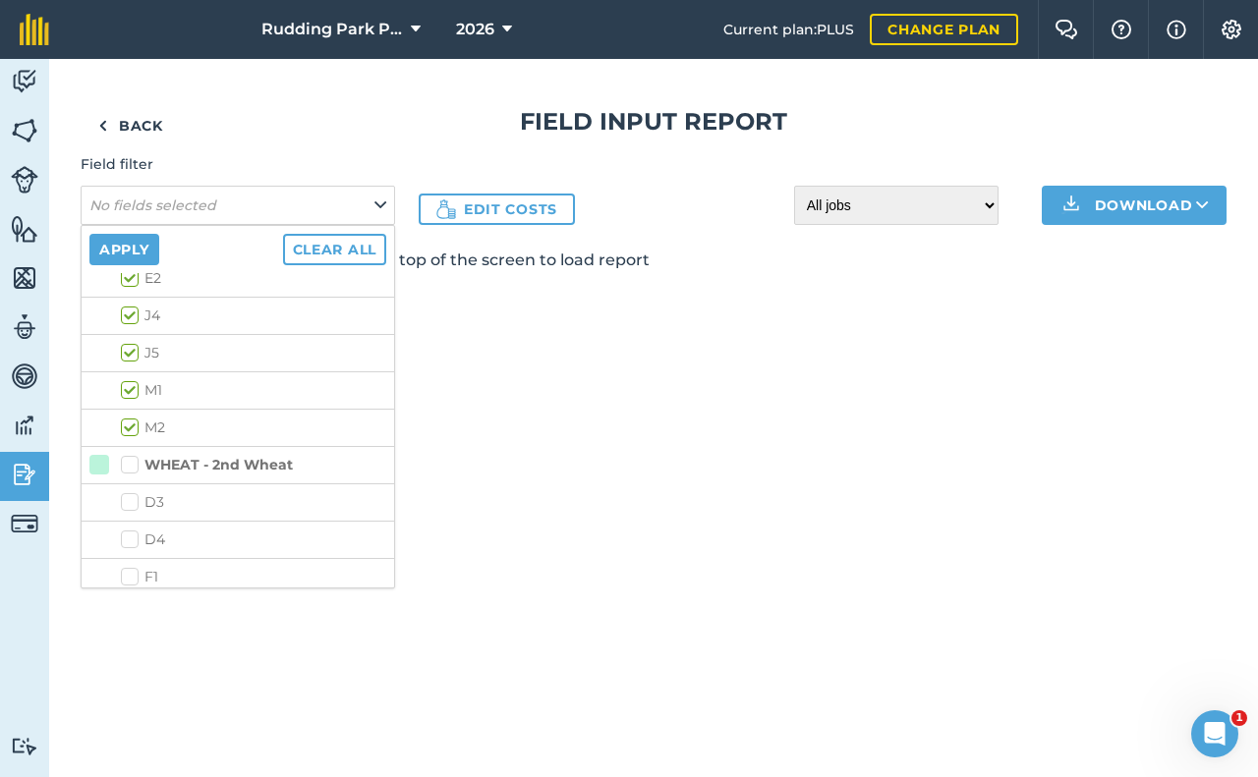
scroll to position [884, 0]
click at [135, 415] on label "WHEAT - 2nd Wheat" at bounding box center [207, 416] width 172 height 21
click at [134, 415] on input "WHEAT - 2nd Wheat" at bounding box center [127, 412] width 13 height 13
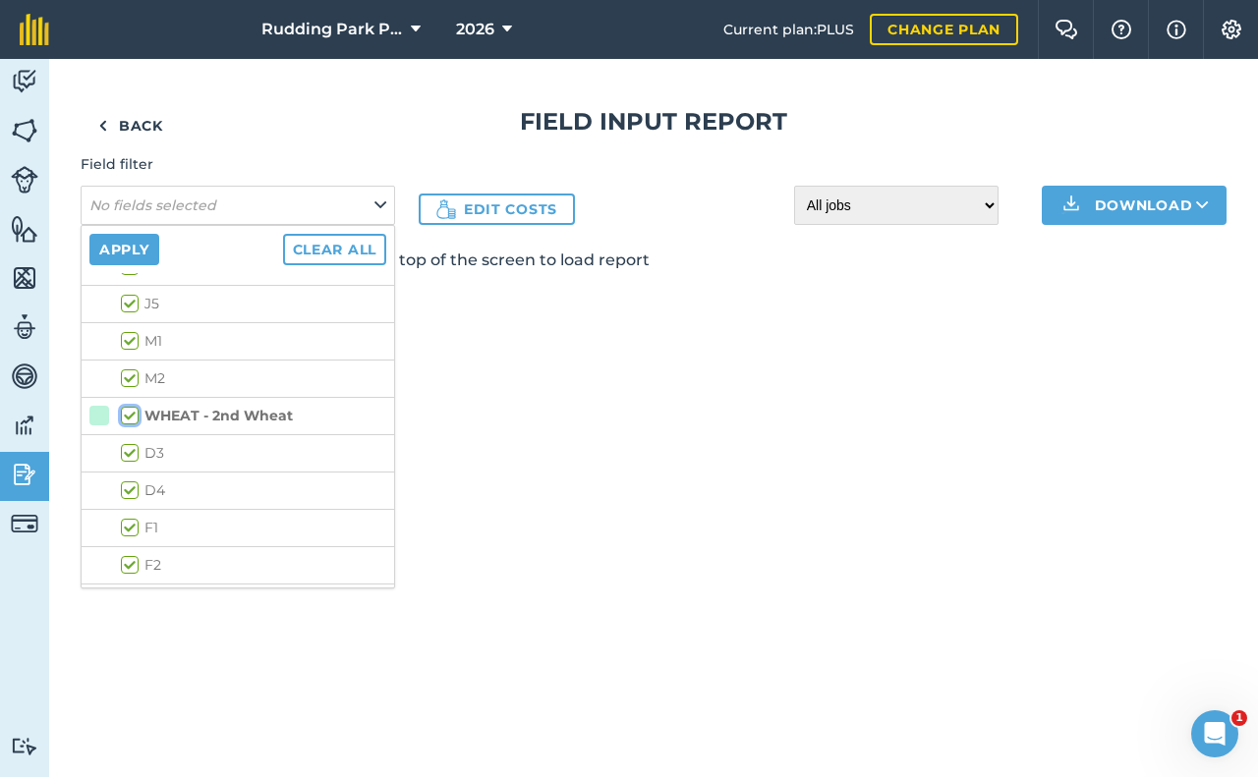
checkbox input "true"
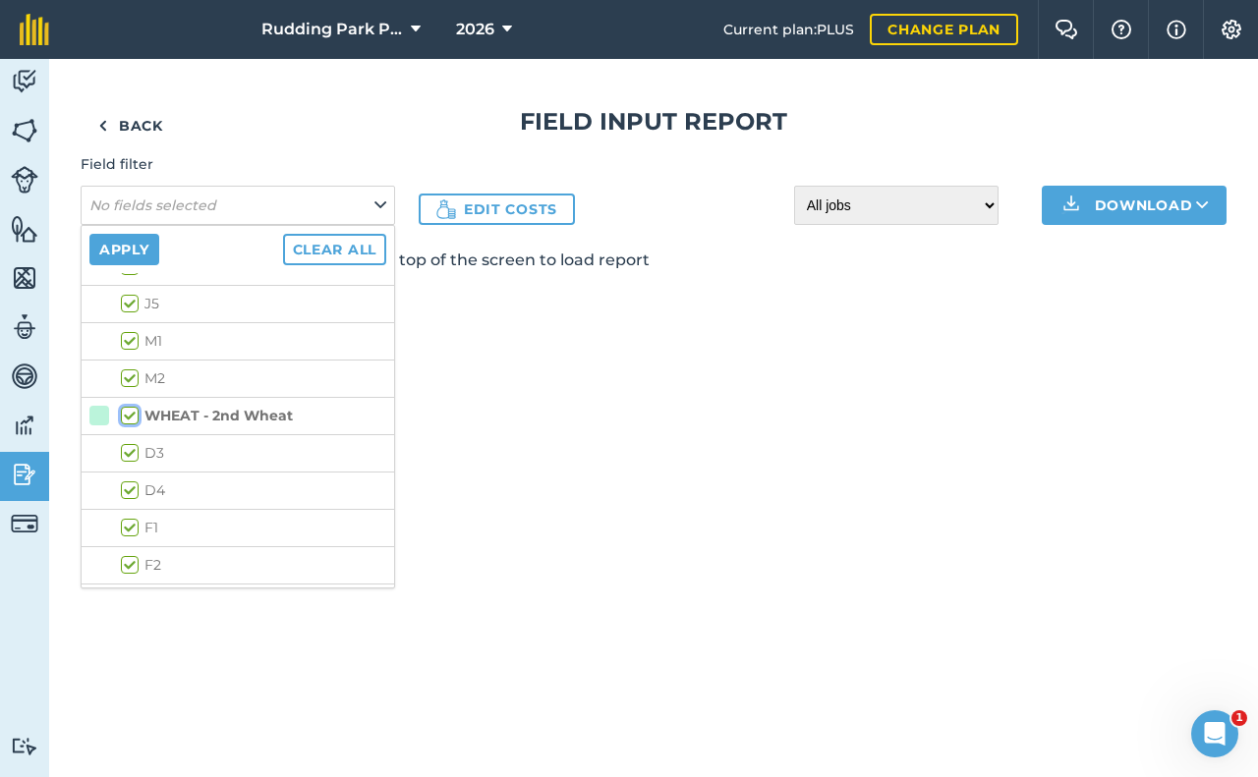
checkbox input "true"
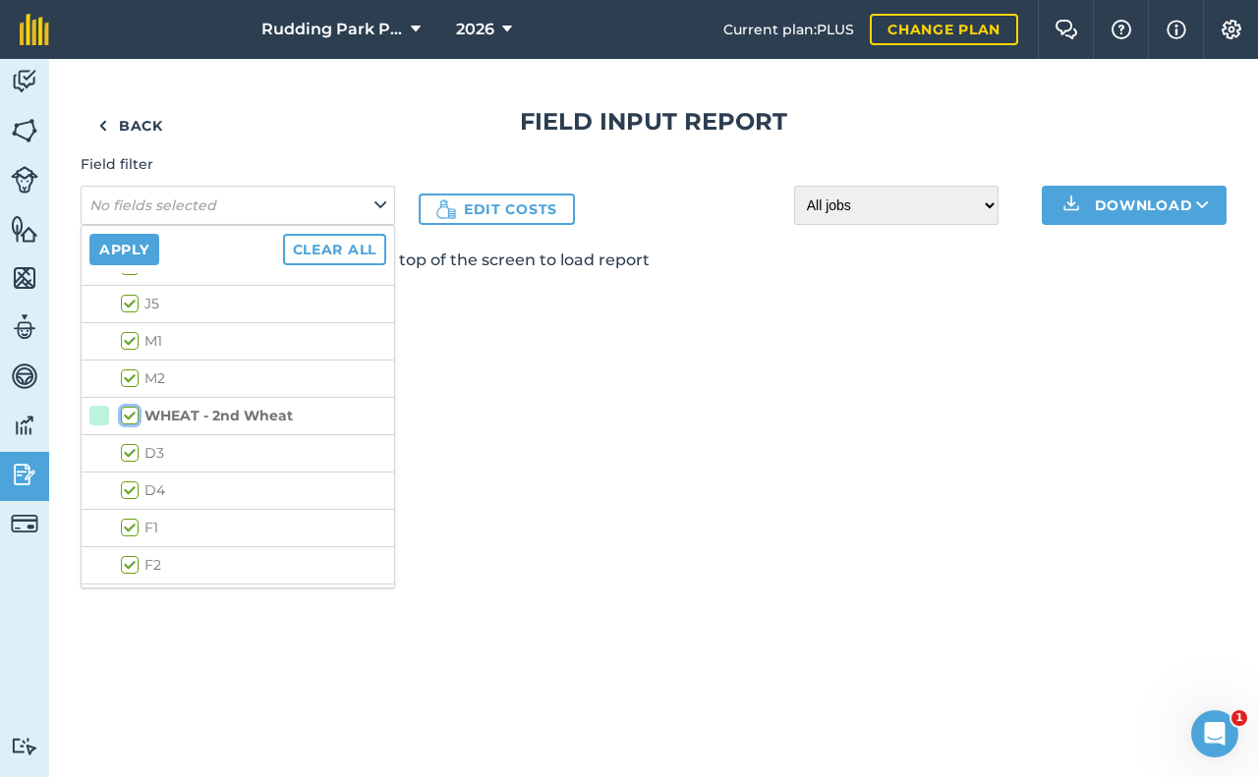
checkbox input "true"
click at [125, 249] on button "Apply" at bounding box center [124, 249] width 70 height 31
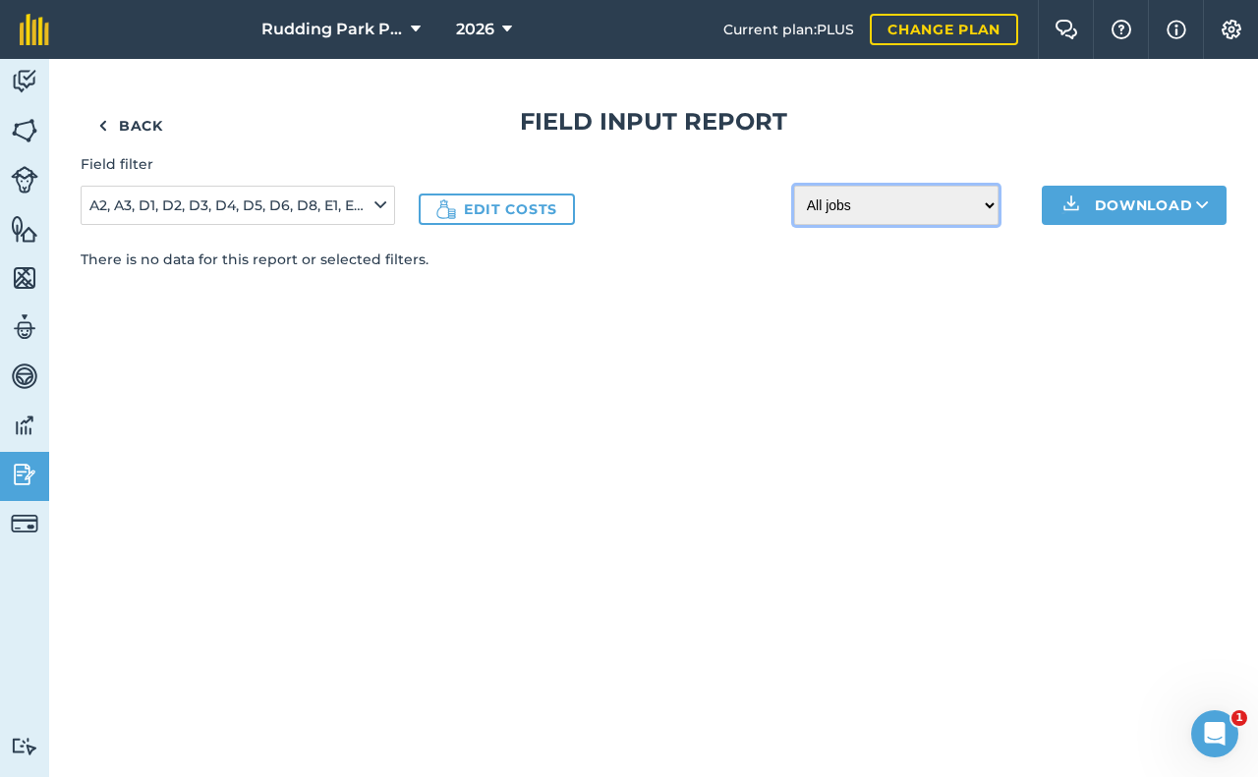
click at [990, 204] on select "All jobs Incomplete jobs Complete jobs" at bounding box center [896, 205] width 204 height 39
select select "done"
click at [794, 186] on select "All jobs Incomplete jobs Complete jobs" at bounding box center [896, 205] width 204 height 39
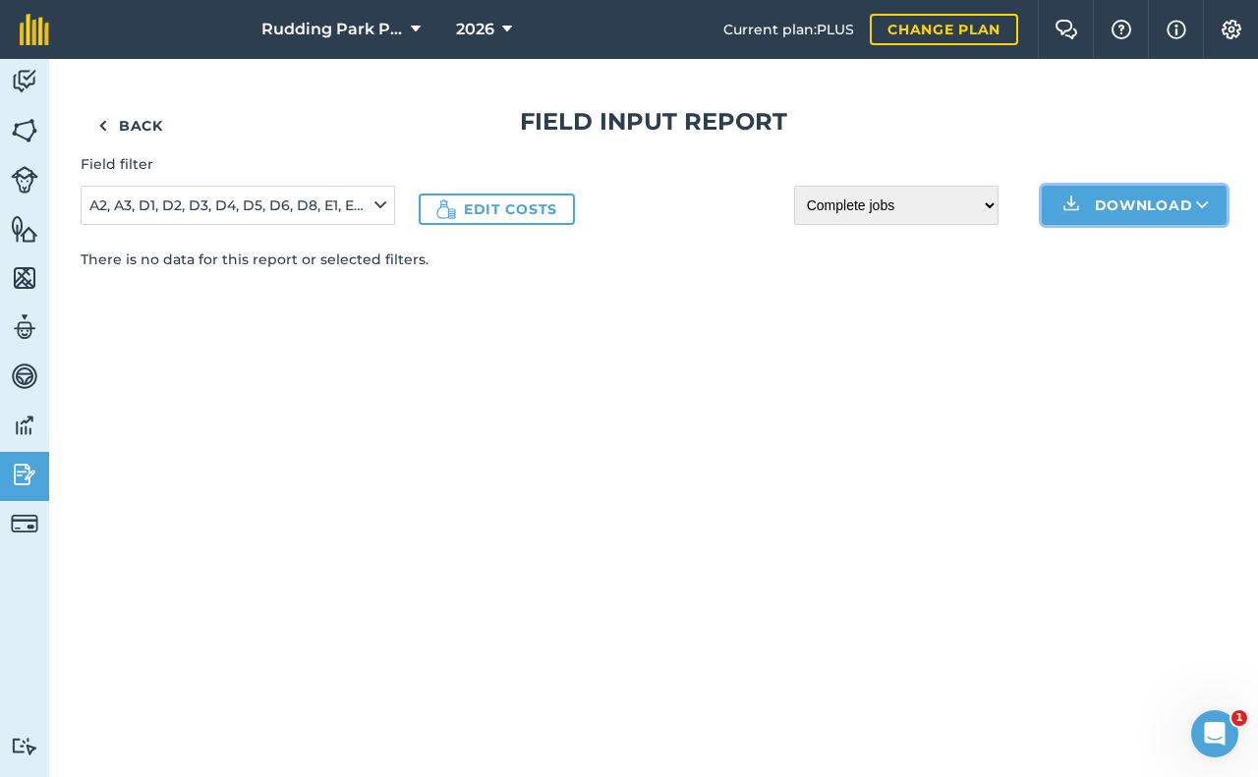
click at [1119, 195] on button "Download" at bounding box center [1133, 205] width 185 height 39
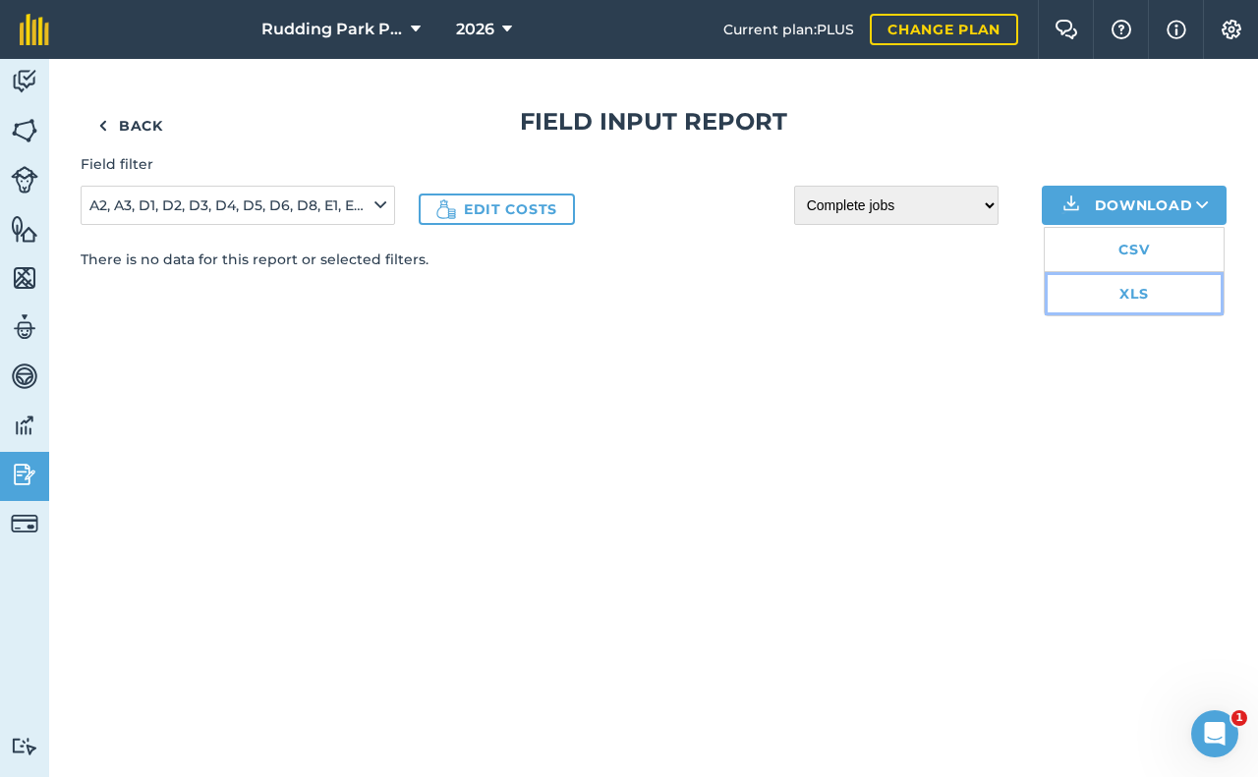
drag, startPoint x: 1117, startPoint y: 288, endPoint x: 1102, endPoint y: 289, distance: 14.8
click at [1116, 288] on link "XLS" at bounding box center [1133, 293] width 179 height 43
click at [26, 131] on img at bounding box center [25, 130] width 28 height 29
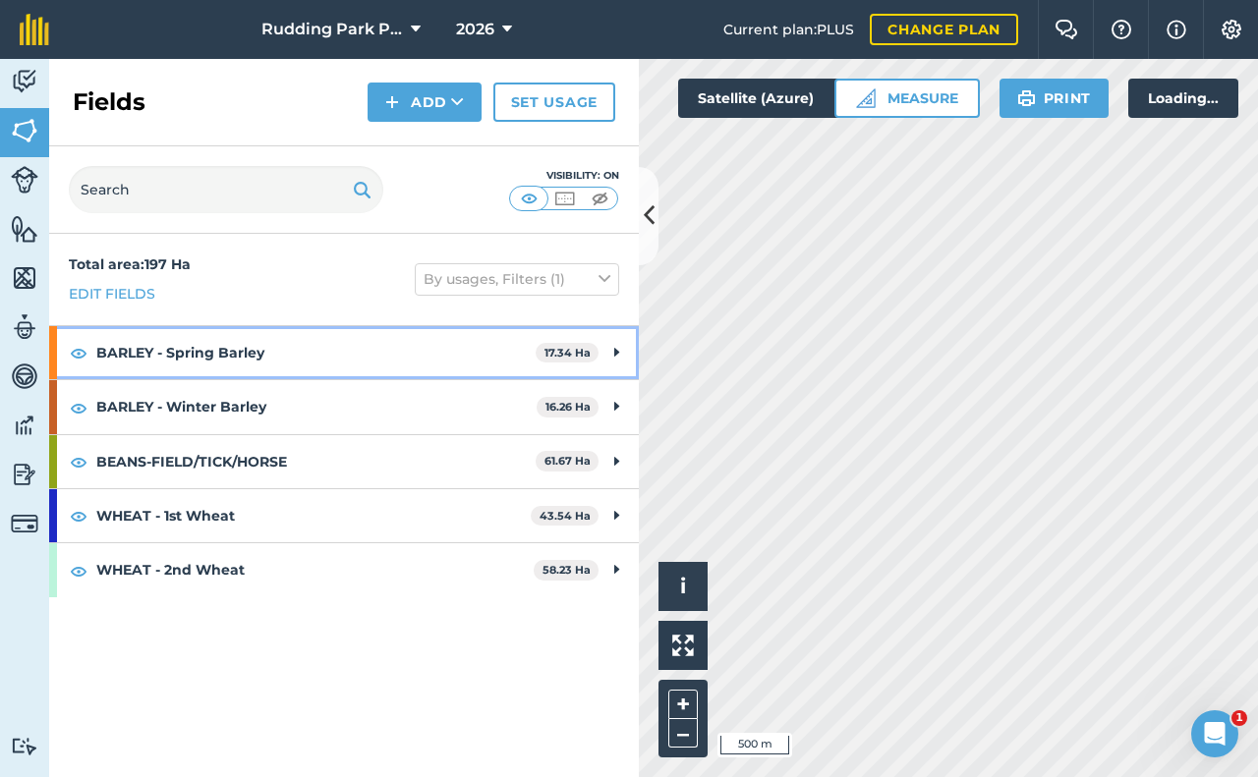
click at [167, 362] on strong "BARLEY - Spring Barley" at bounding box center [315, 352] width 439 height 53
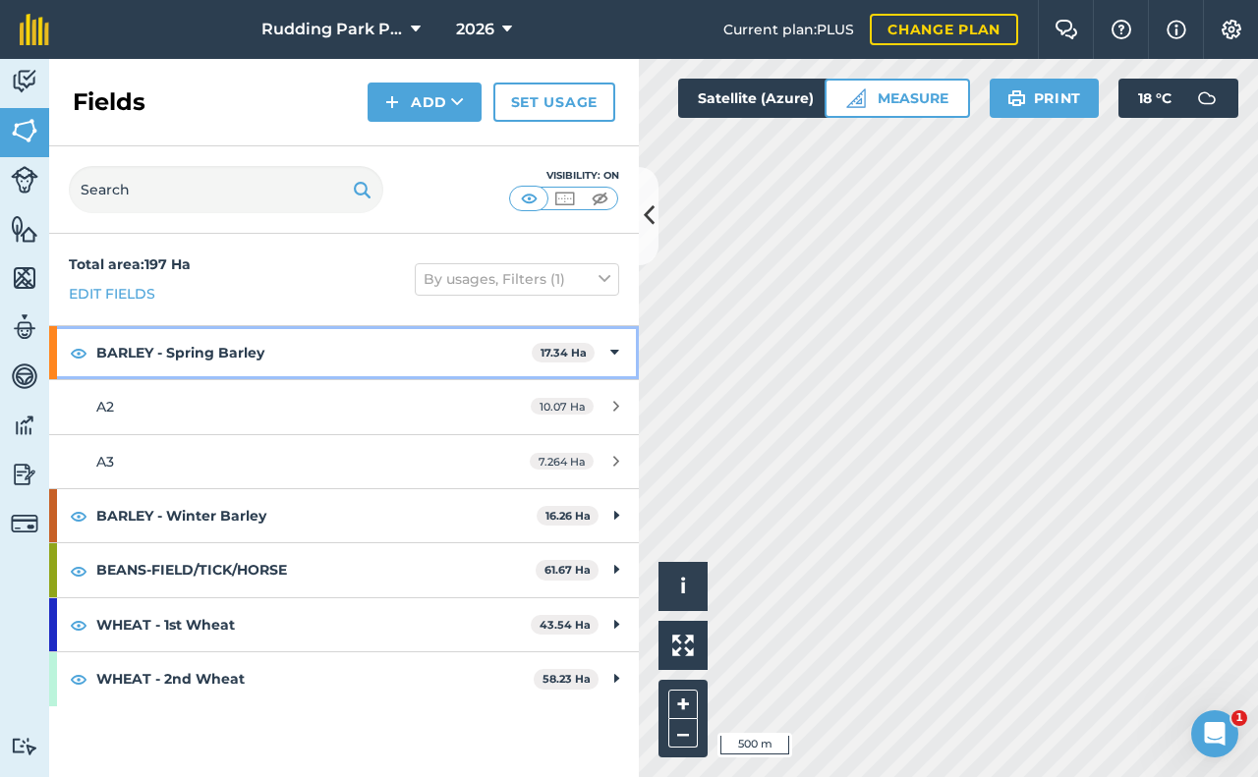
click at [167, 360] on strong "BARLEY - Spring Barley" at bounding box center [313, 352] width 435 height 53
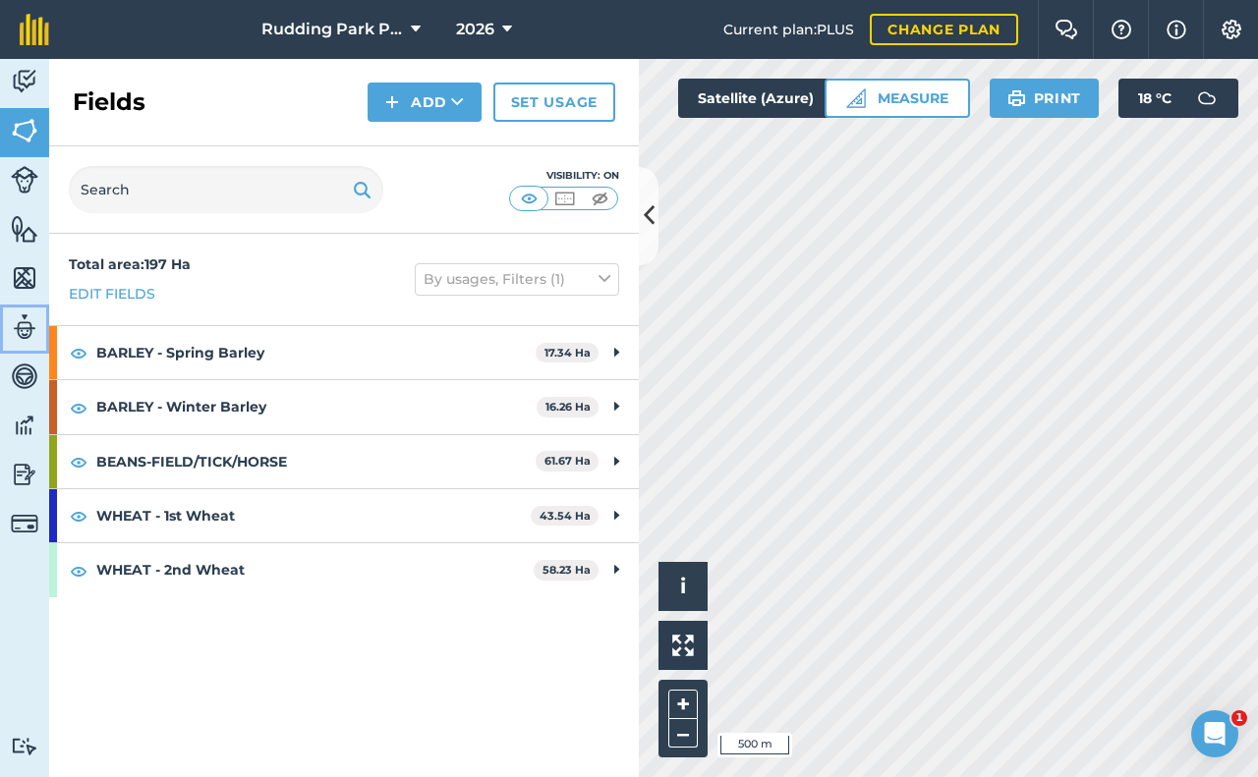
click at [27, 321] on img at bounding box center [25, 326] width 28 height 29
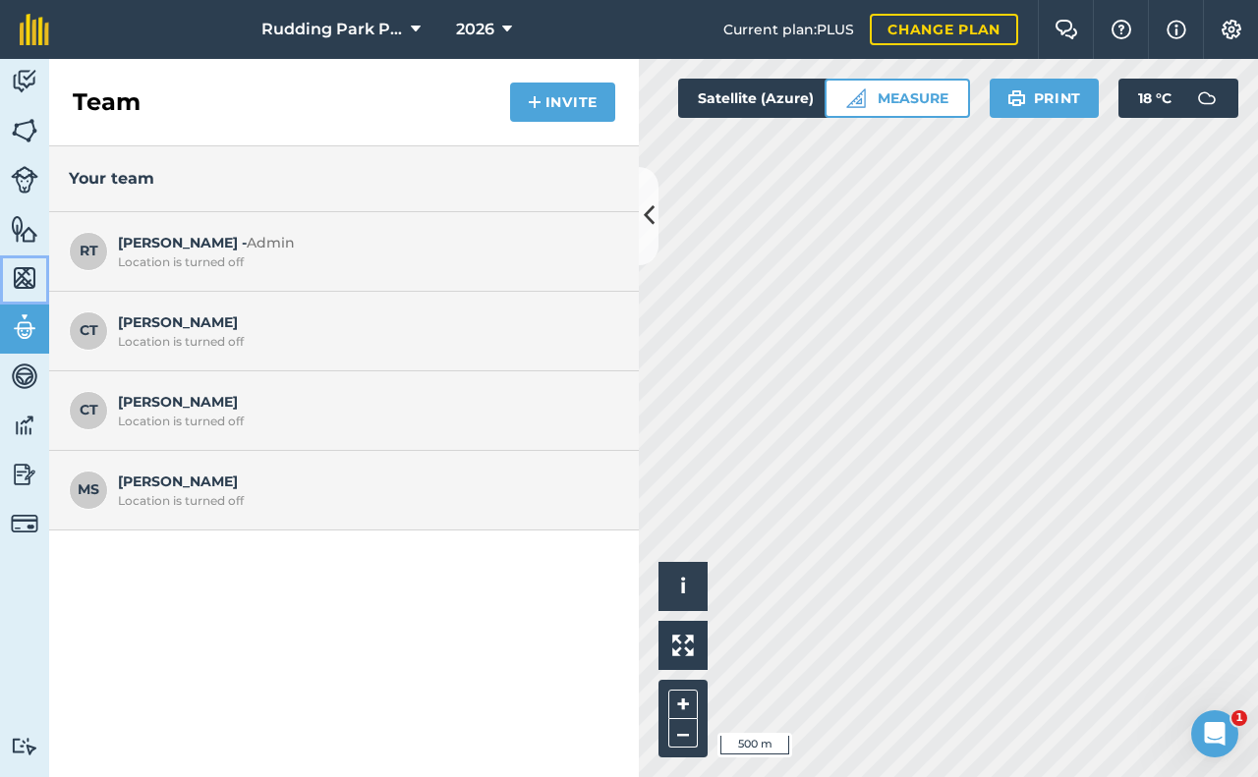
click at [26, 274] on img at bounding box center [25, 277] width 28 height 29
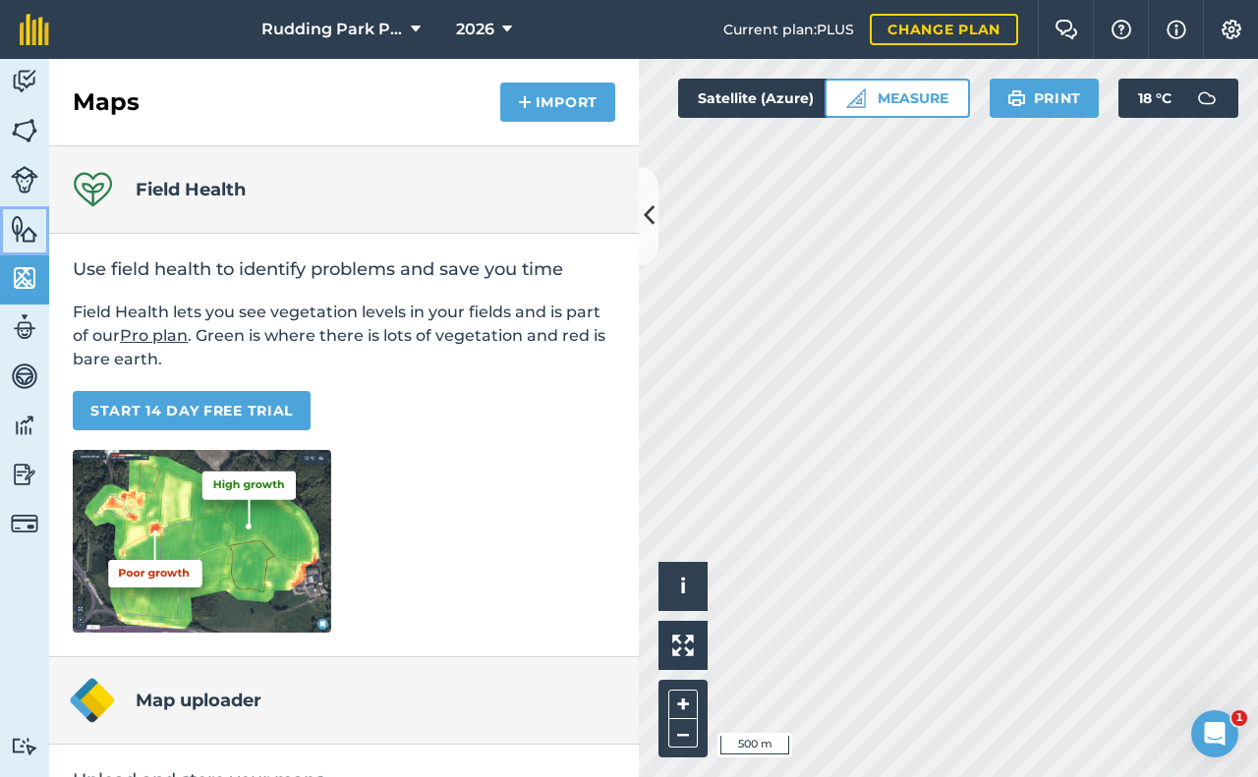
click at [33, 245] on link "Features" at bounding box center [24, 230] width 49 height 49
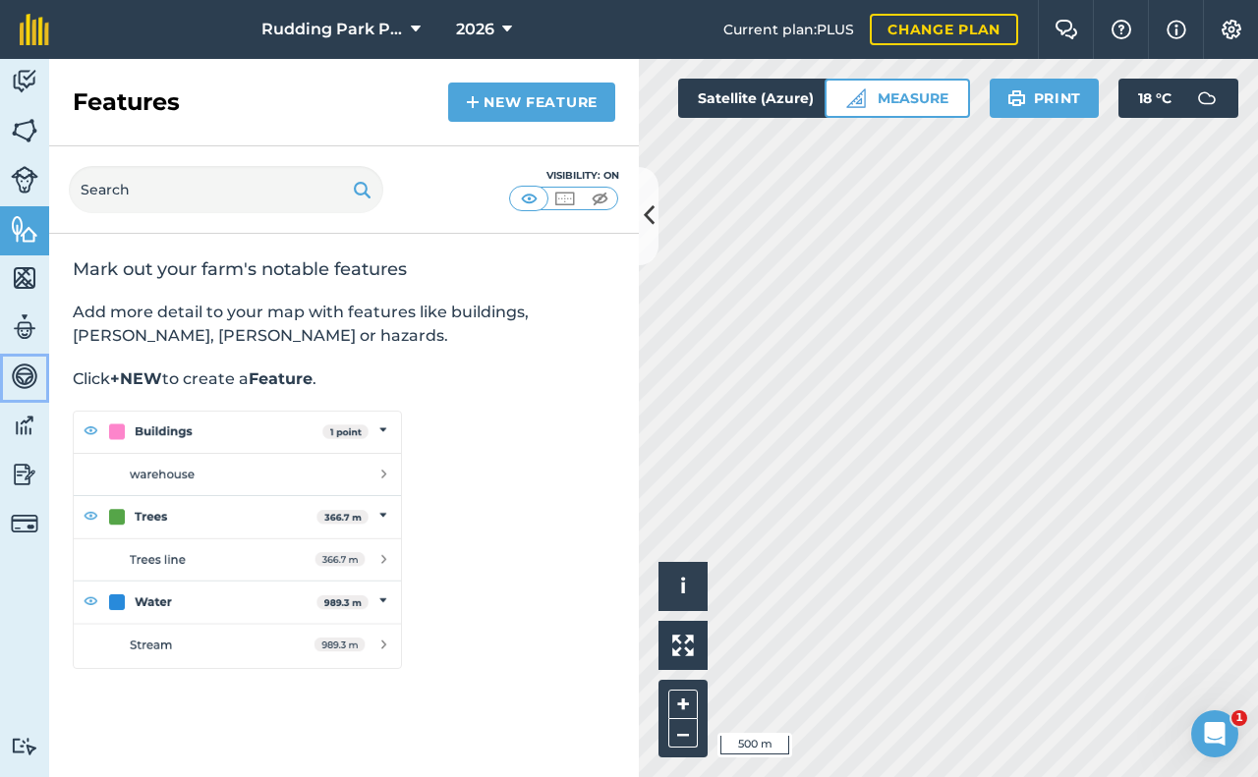
click at [21, 380] on img at bounding box center [25, 376] width 28 height 29
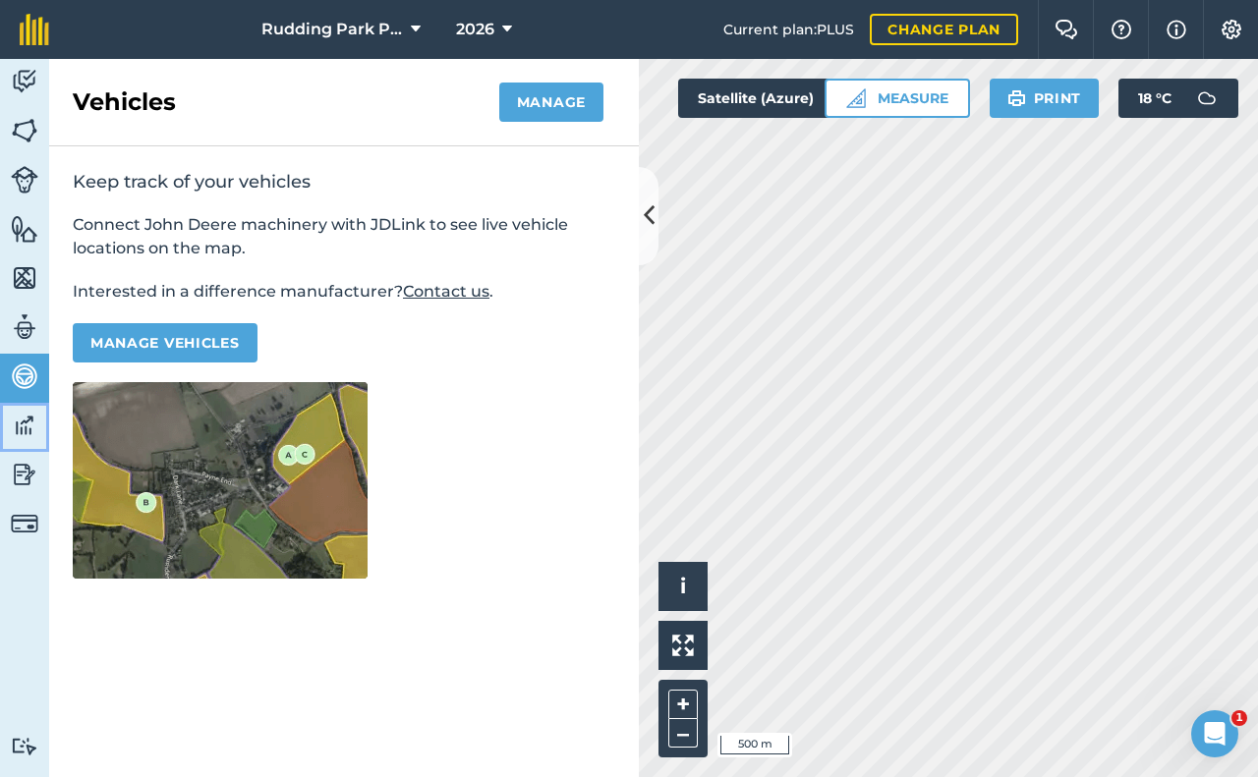
click at [20, 421] on img at bounding box center [25, 425] width 28 height 29
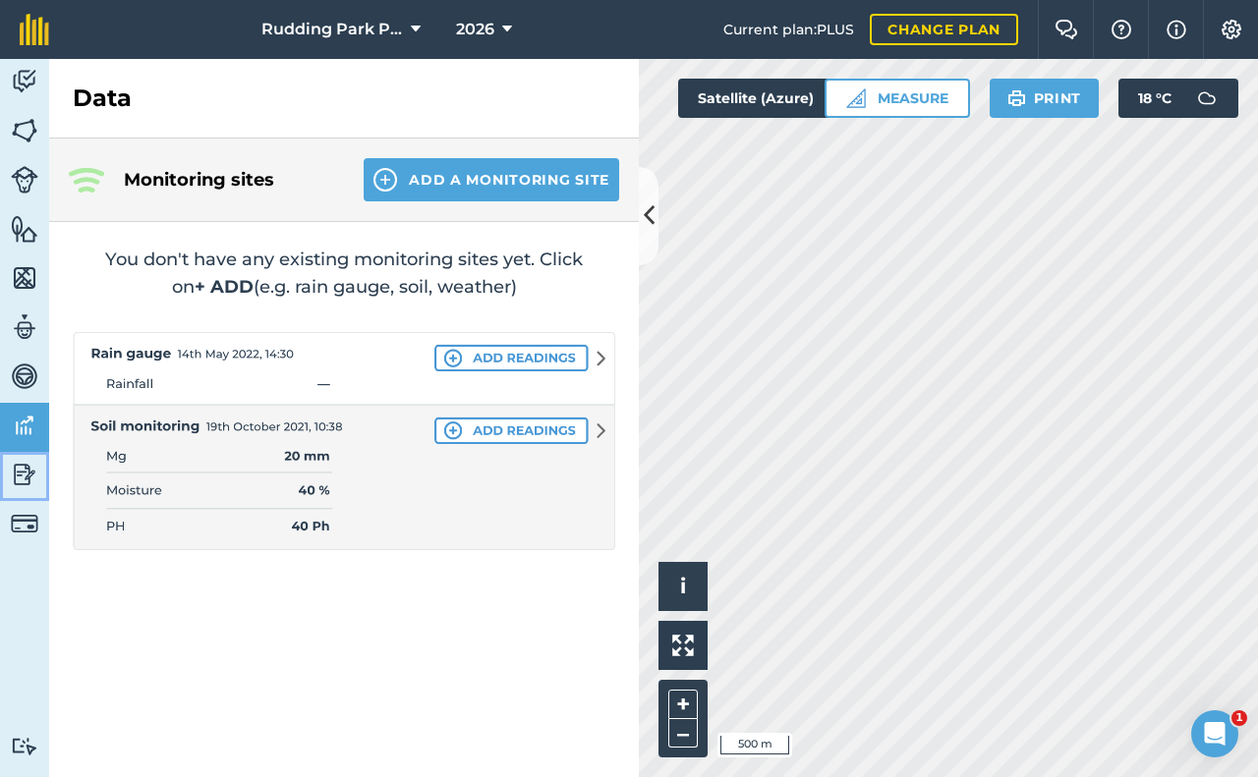
click at [24, 463] on img at bounding box center [25, 474] width 28 height 29
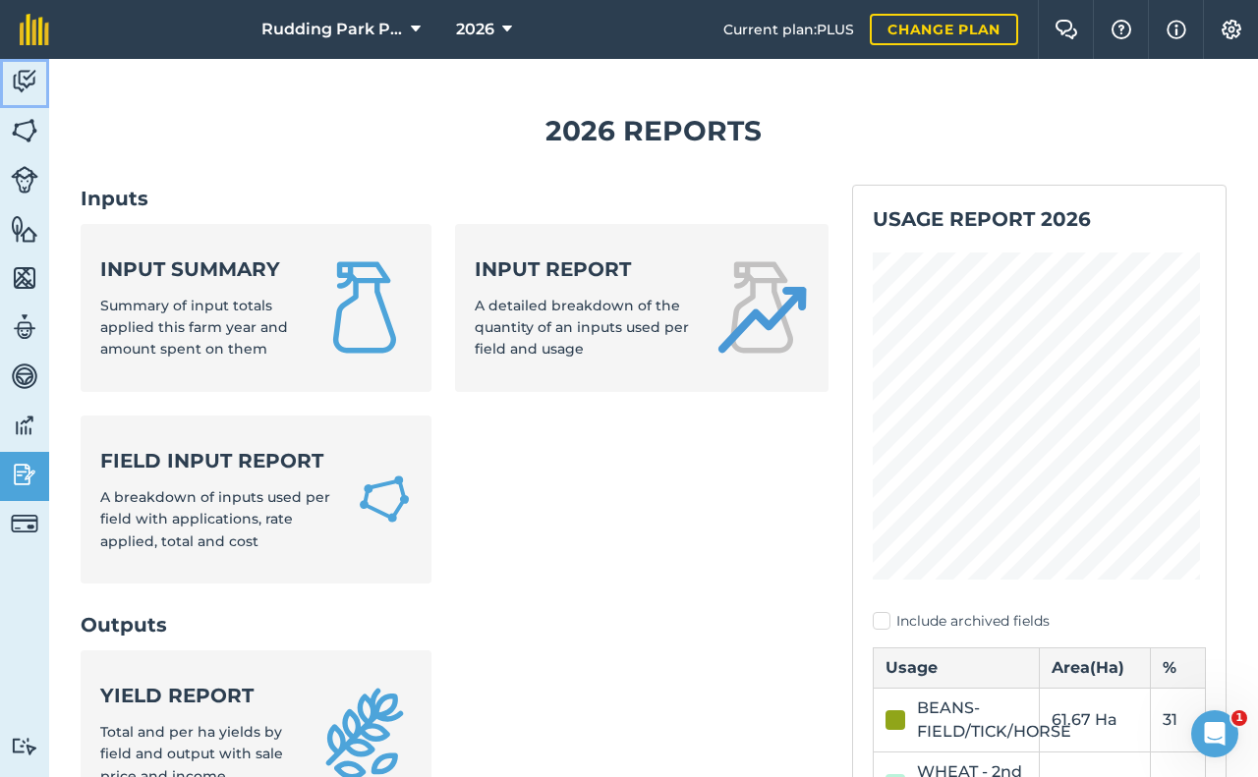
click at [32, 83] on img at bounding box center [25, 81] width 28 height 29
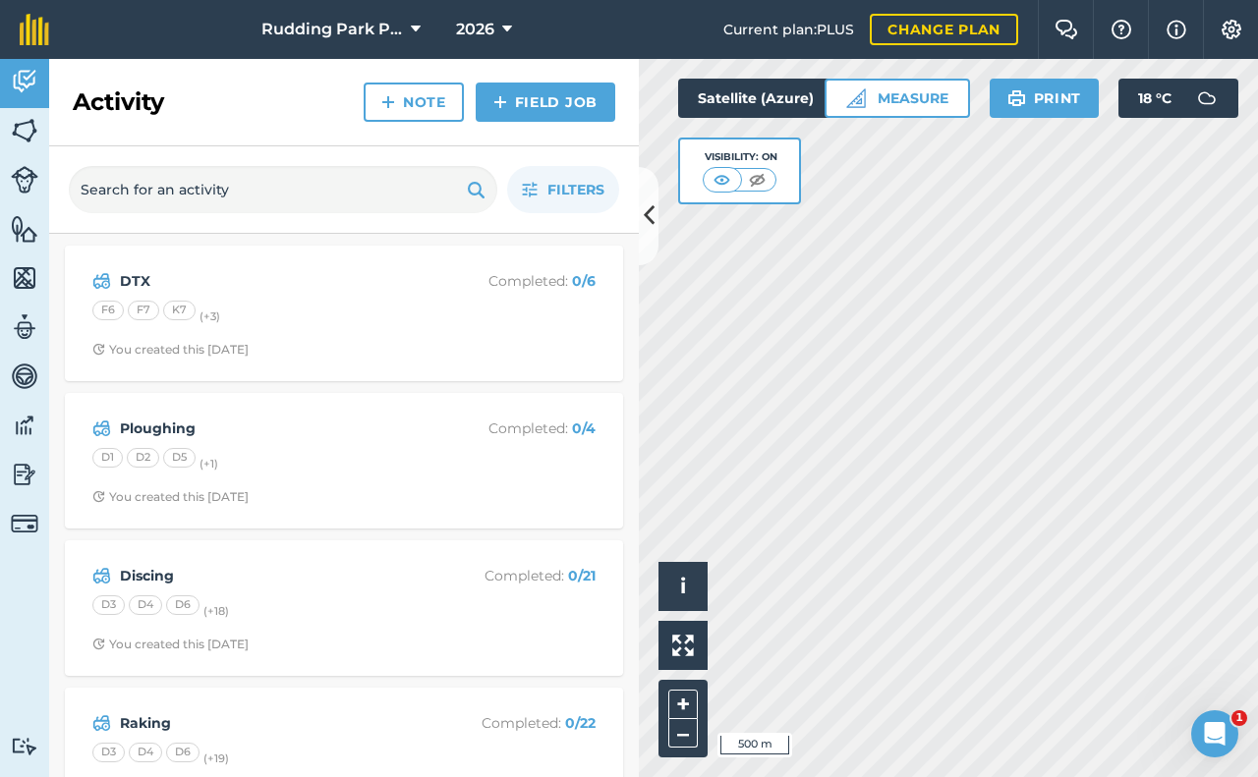
scroll to position [58, 0]
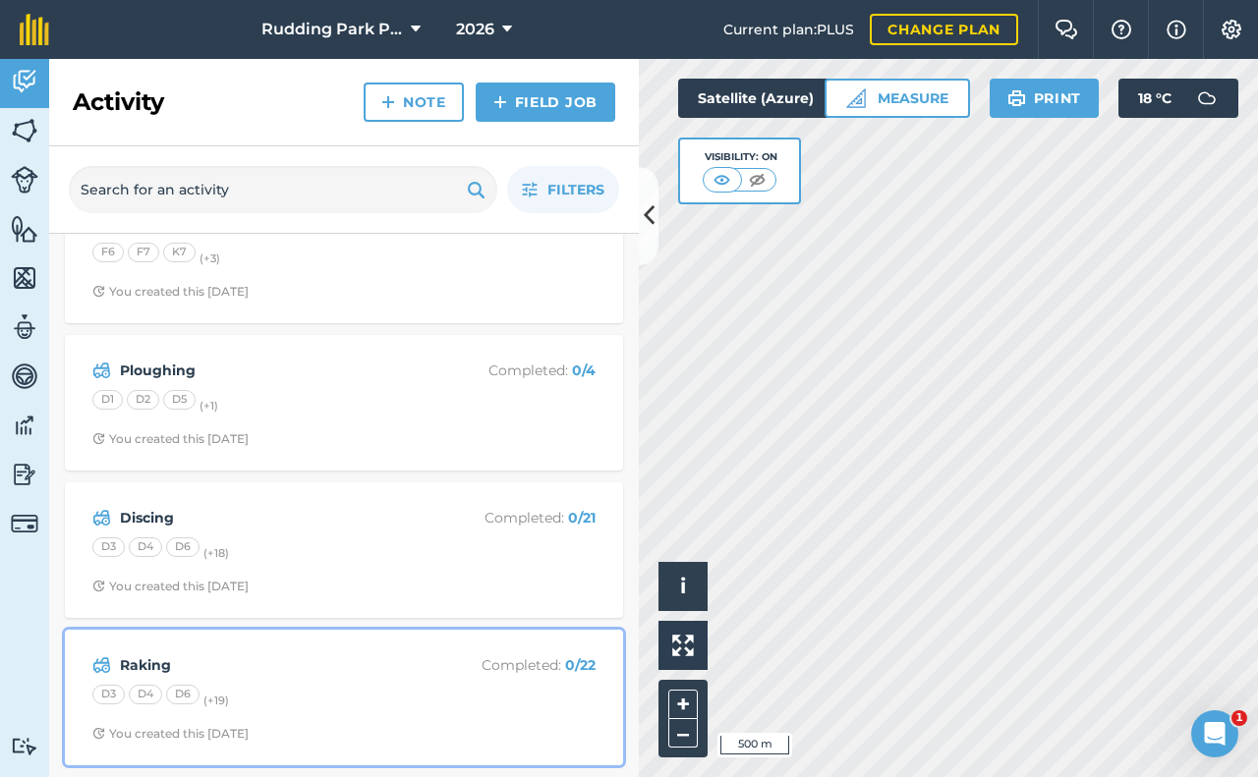
click at [306, 666] on strong "Raking" at bounding box center [275, 665] width 311 height 22
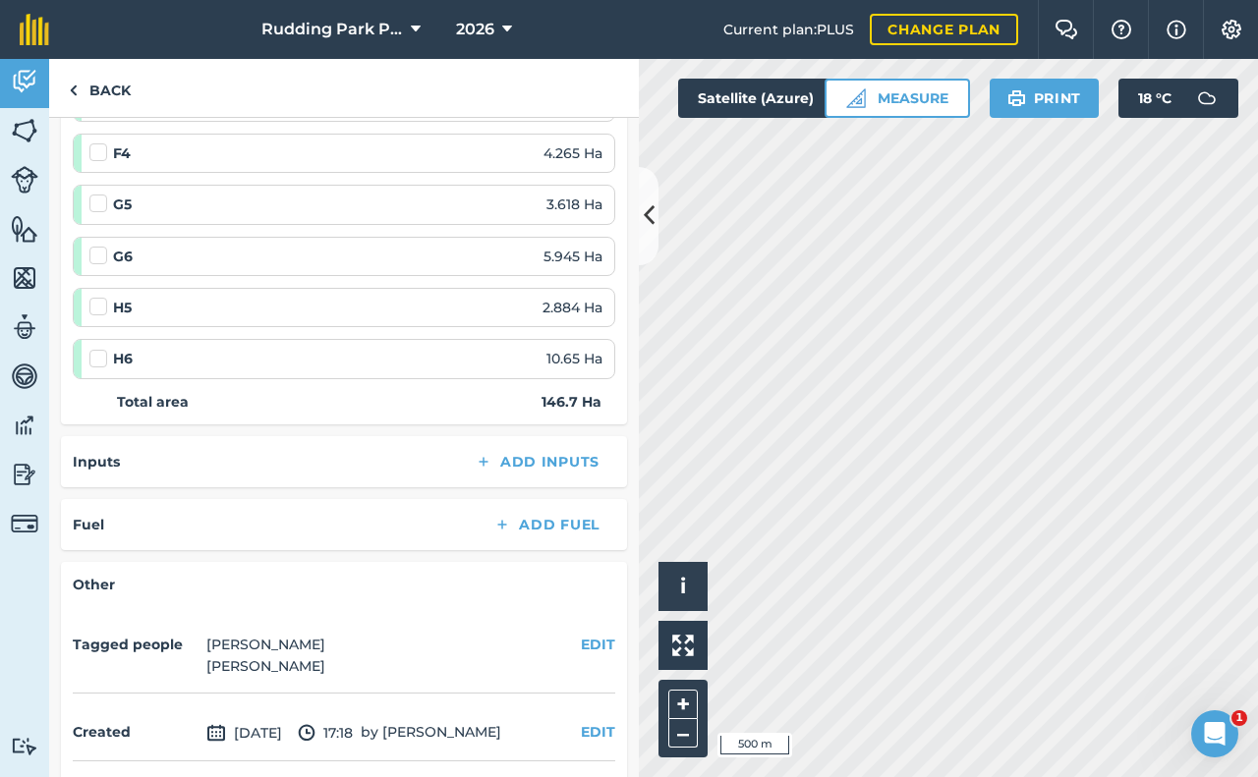
scroll to position [922, 0]
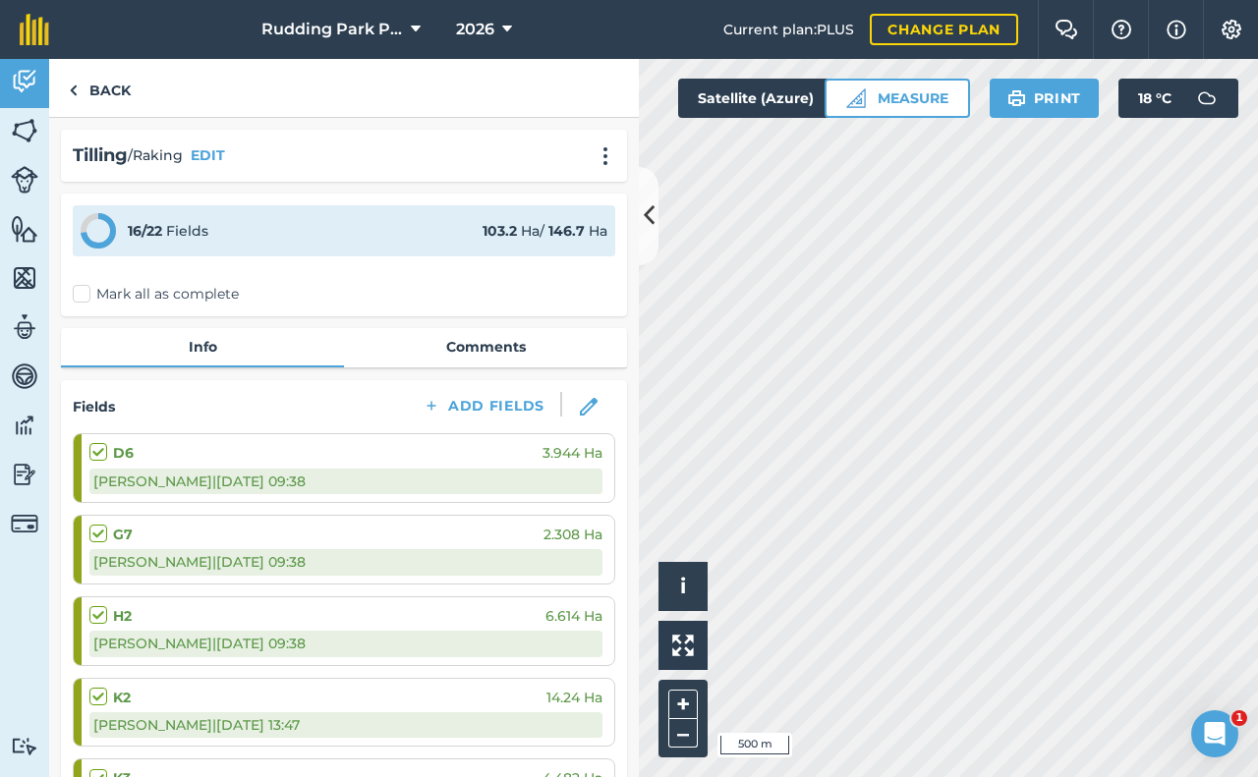
click at [270, 229] on div "16 / 22 Fields 103.2 Ha / 146.7 Ha" at bounding box center [344, 230] width 542 height 51
click at [138, 212] on div "16 / 22 Fields 103.2 Ha / 146.7 Ha" at bounding box center [344, 230] width 542 height 51
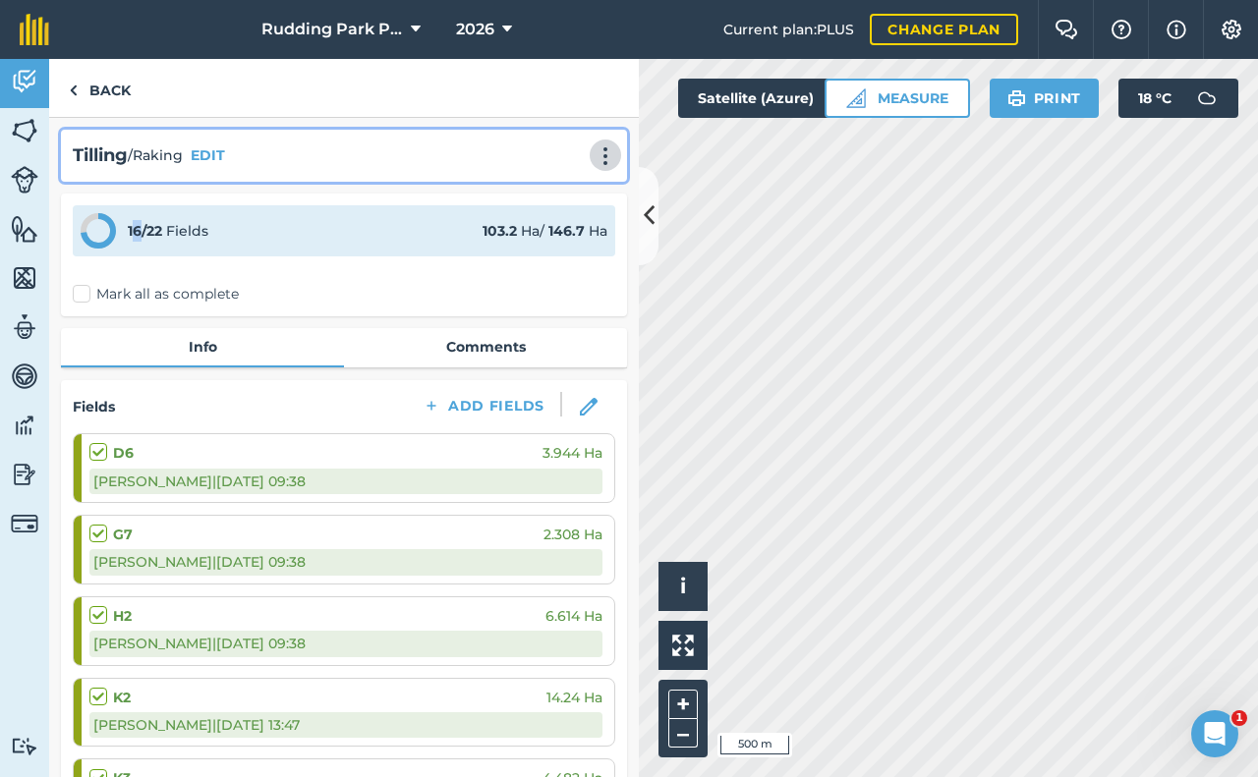
click at [593, 154] on img at bounding box center [605, 156] width 24 height 20
click at [541, 197] on link "Print" at bounding box center [564, 198] width 126 height 39
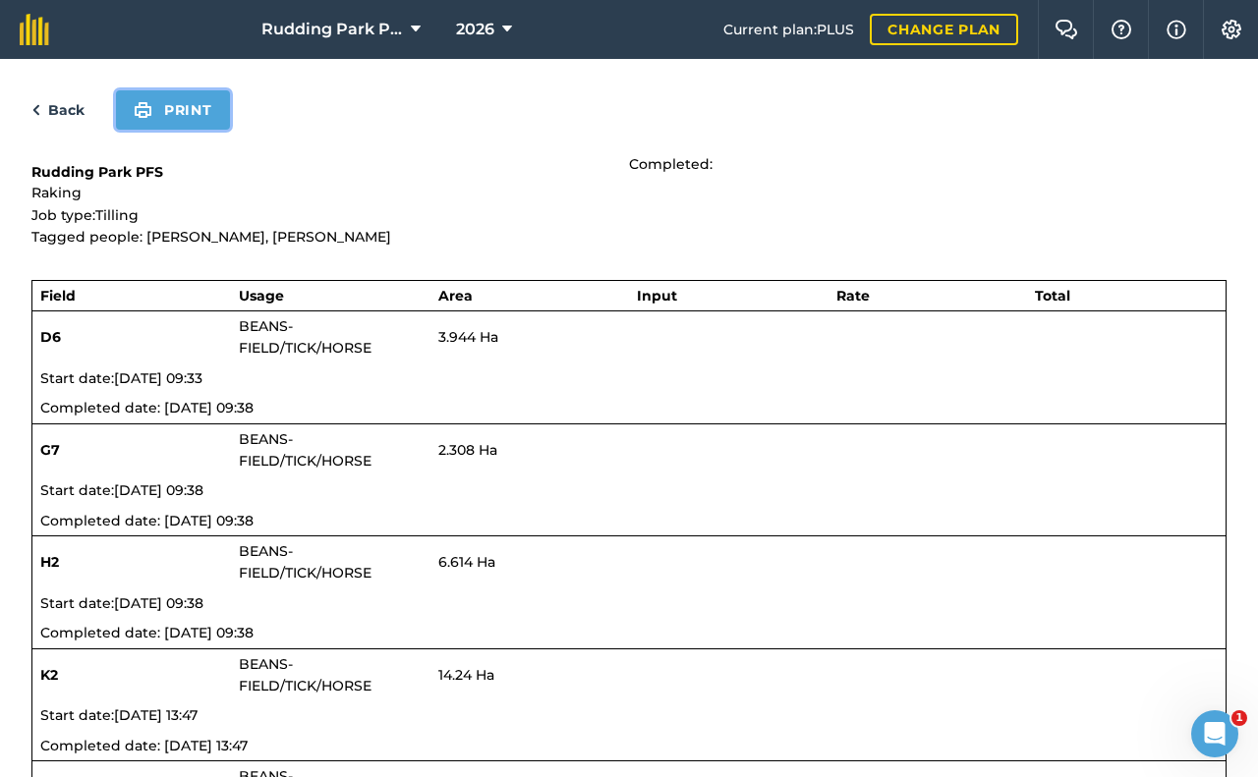
click at [194, 104] on button "Print" at bounding box center [173, 109] width 114 height 39
click at [27, 31] on img at bounding box center [34, 29] width 29 height 31
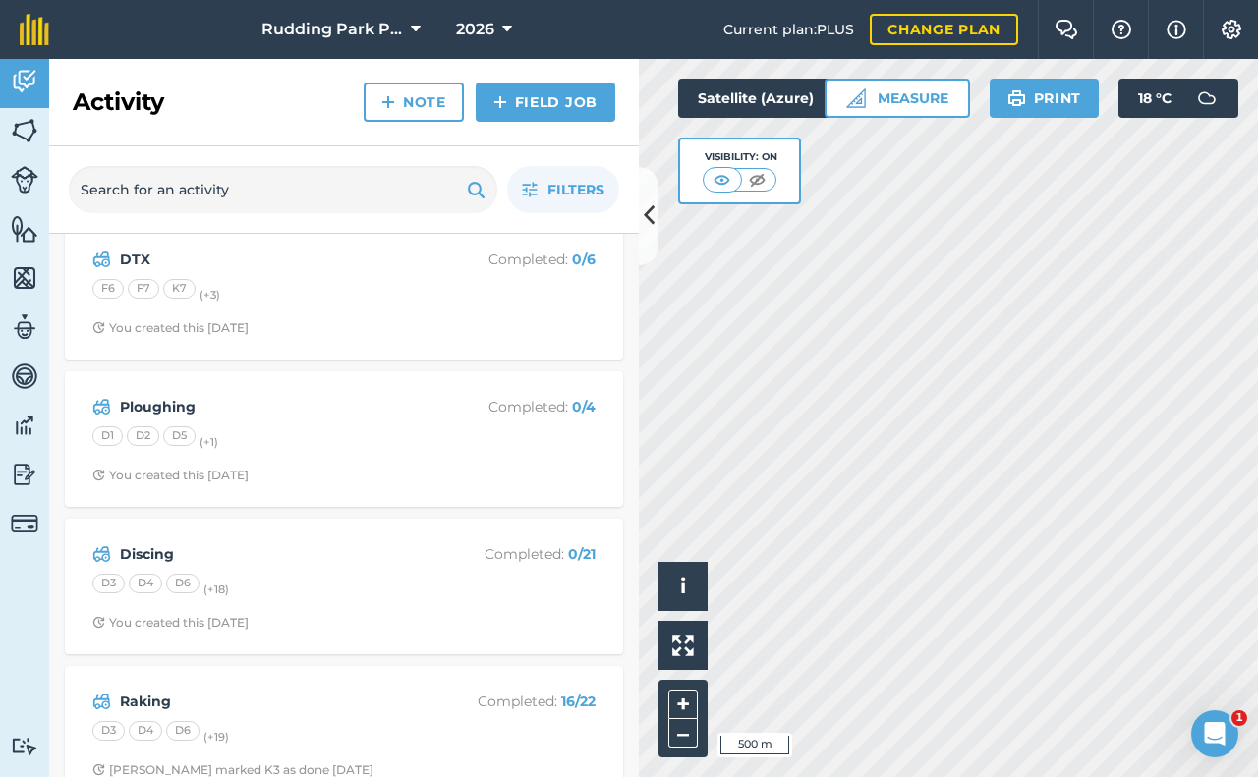
scroll to position [58, 0]
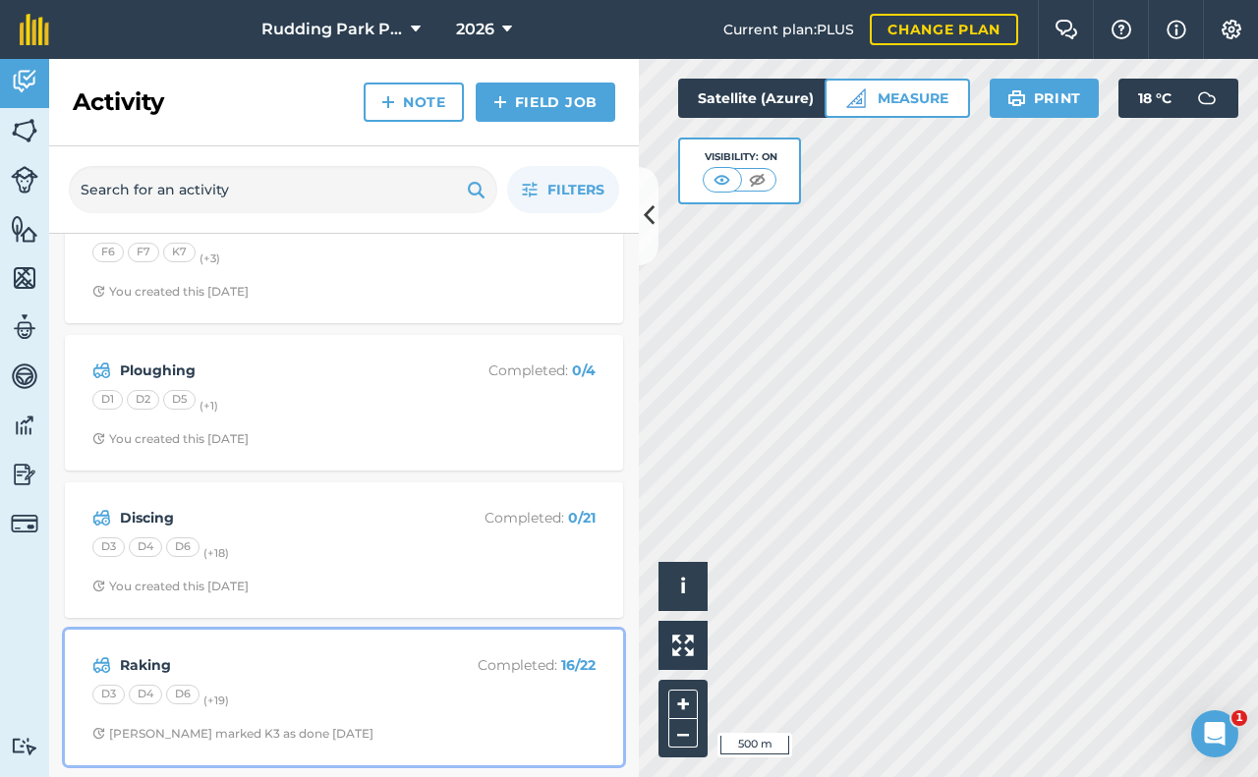
click at [326, 664] on strong "Raking" at bounding box center [275, 665] width 311 height 22
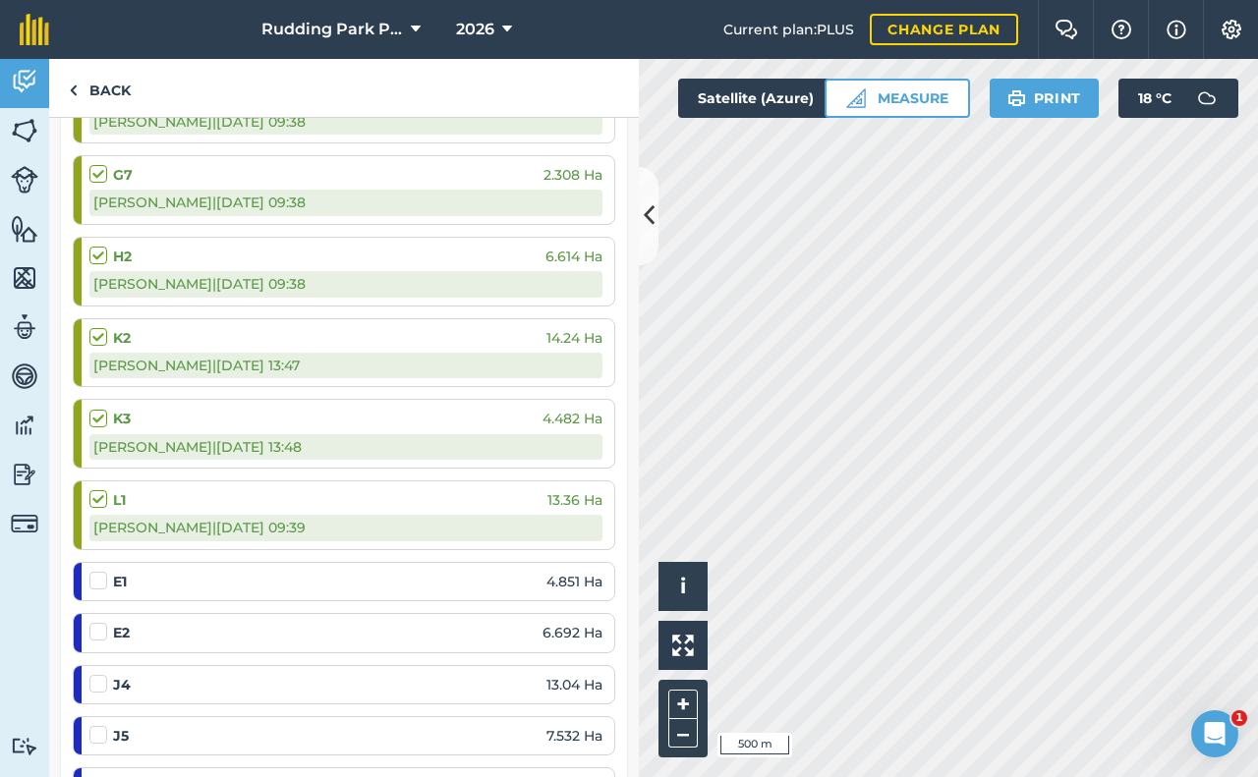
scroll to position [393, 0]
